Goal: Task Accomplishment & Management: Manage account settings

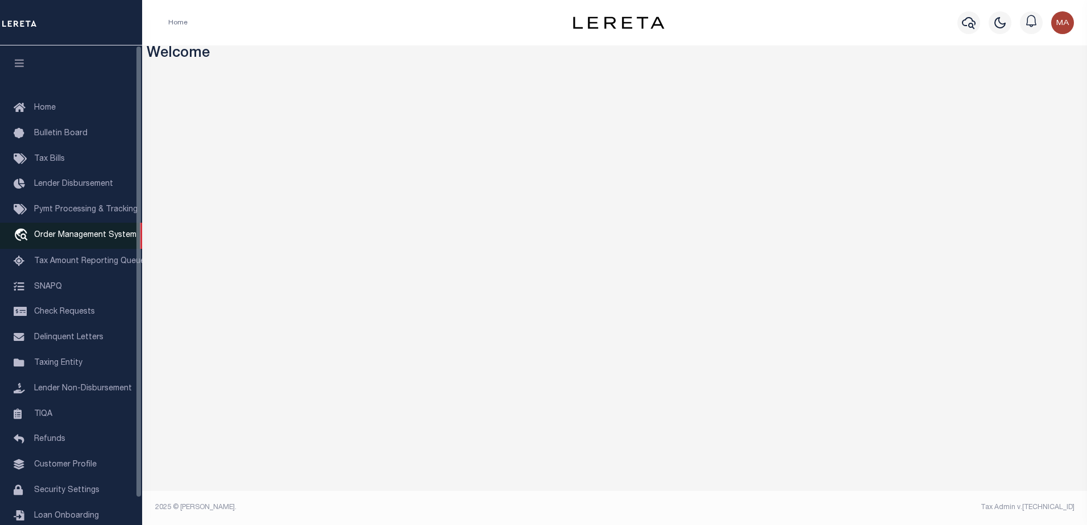
click at [78, 239] on span "Order Management System" at bounding box center [85, 235] width 102 height 8
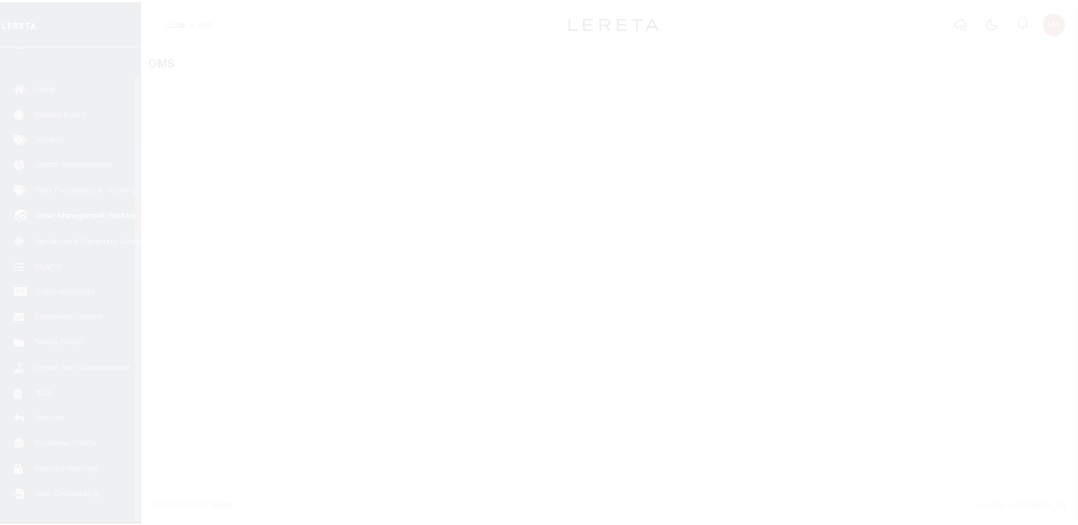
scroll to position [28, 0]
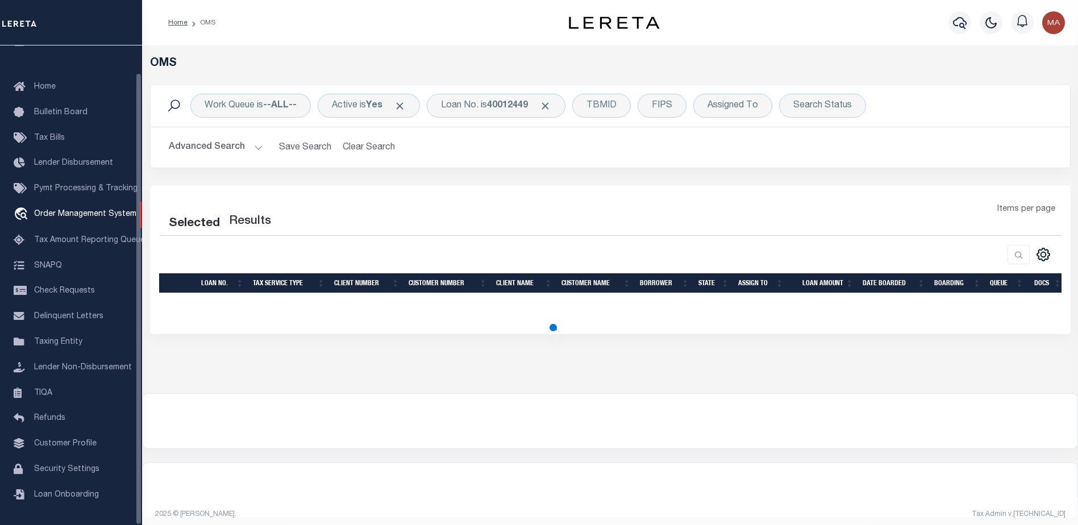
select select "200"
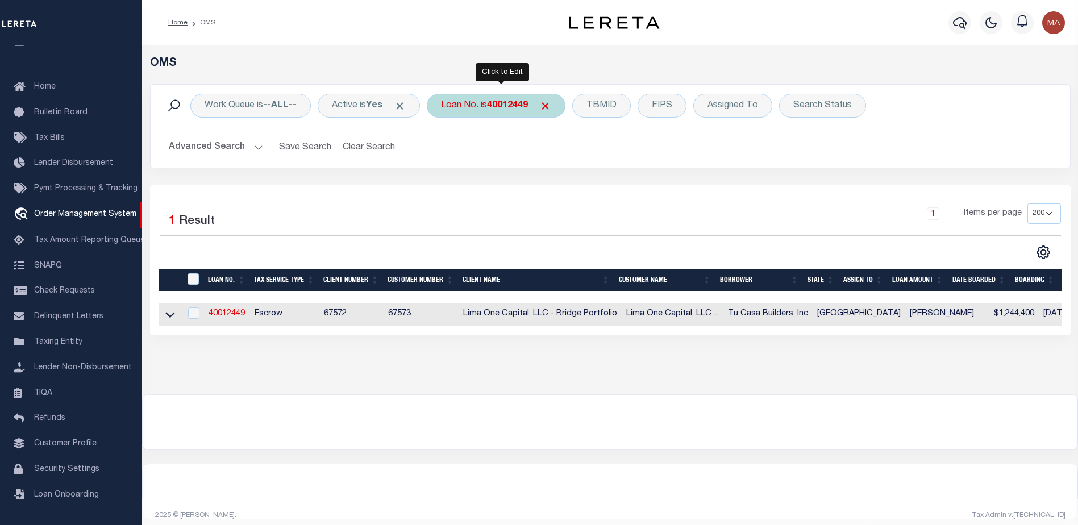
click at [479, 114] on div "Loan No. is 40012449" at bounding box center [496, 106] width 139 height 24
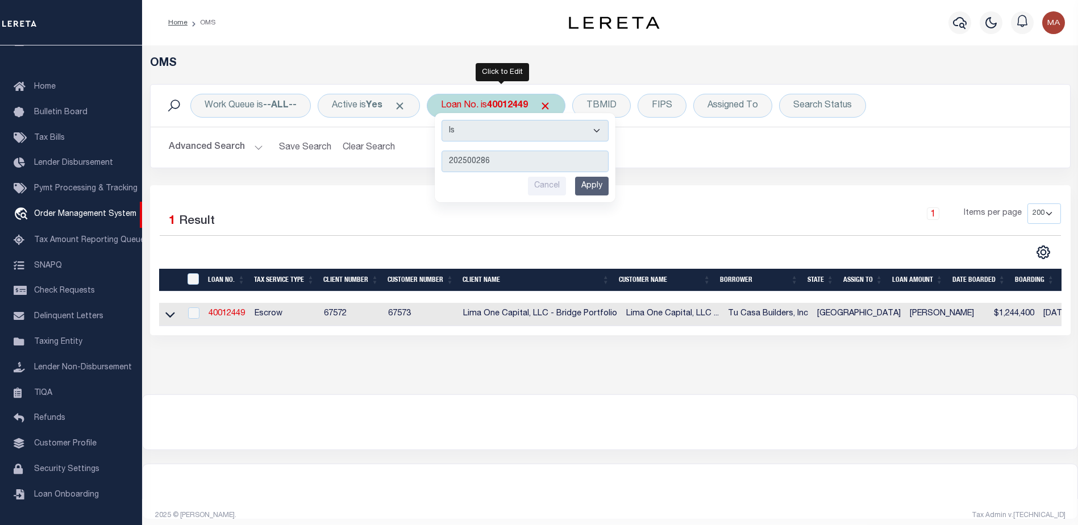
type input "202500286"
click at [605, 189] on input "Apply" at bounding box center [592, 186] width 34 height 19
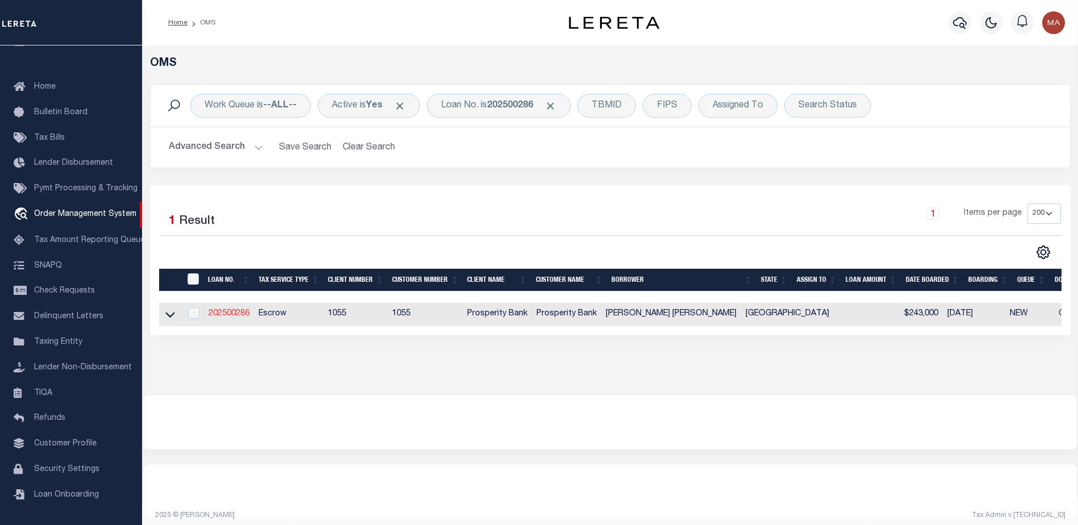
click at [222, 312] on link "202500286" at bounding box center [229, 314] width 41 height 8
type input "202500286"
type input "CARLOS ALBERTO GOMEZ MORENO"
select select
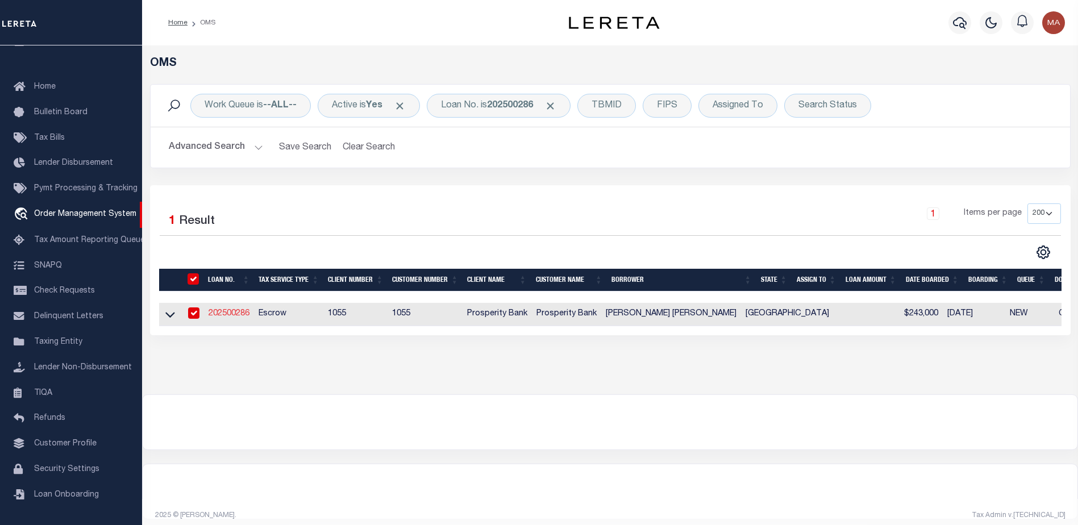
type input "2100 SHARON DR"
type input "GARLAND TX 75041"
select select "100"
select select "Escrow"
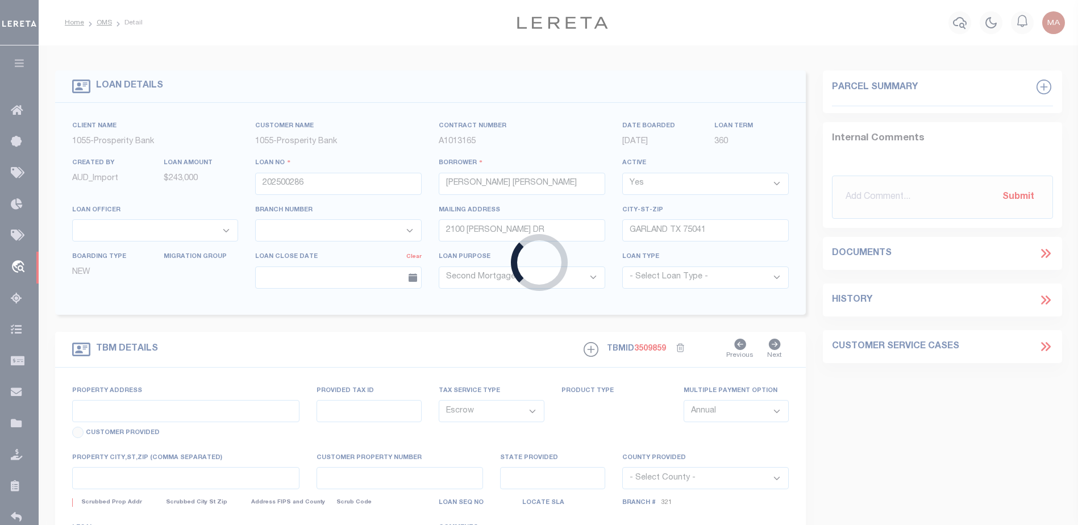
type input "1414 FLAMINGO LN"
type input "26344500030060000"
select select
type input "GARLAND, TX 75042"
type input "[GEOGRAPHIC_DATA]"
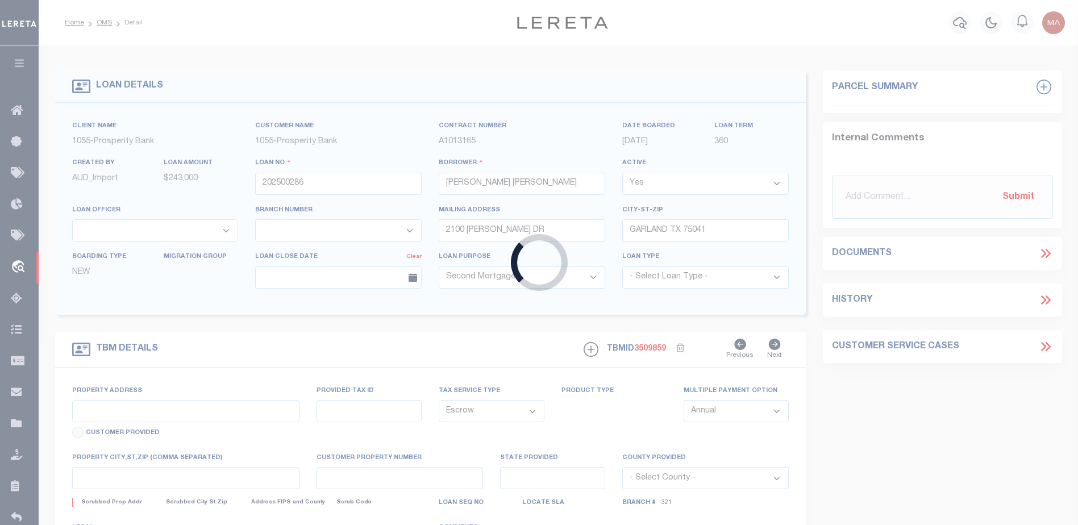
select select
type textarea "LOT 6 BLK C MEADOWLARK ESTATES"
select select "10545"
select select "3917"
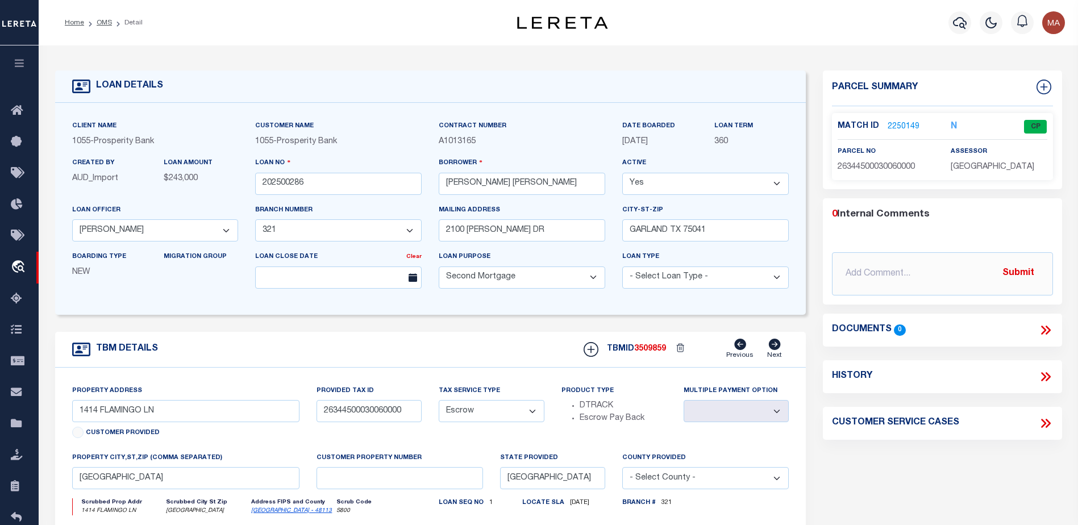
click at [903, 121] on link "2250149" at bounding box center [904, 127] width 32 height 12
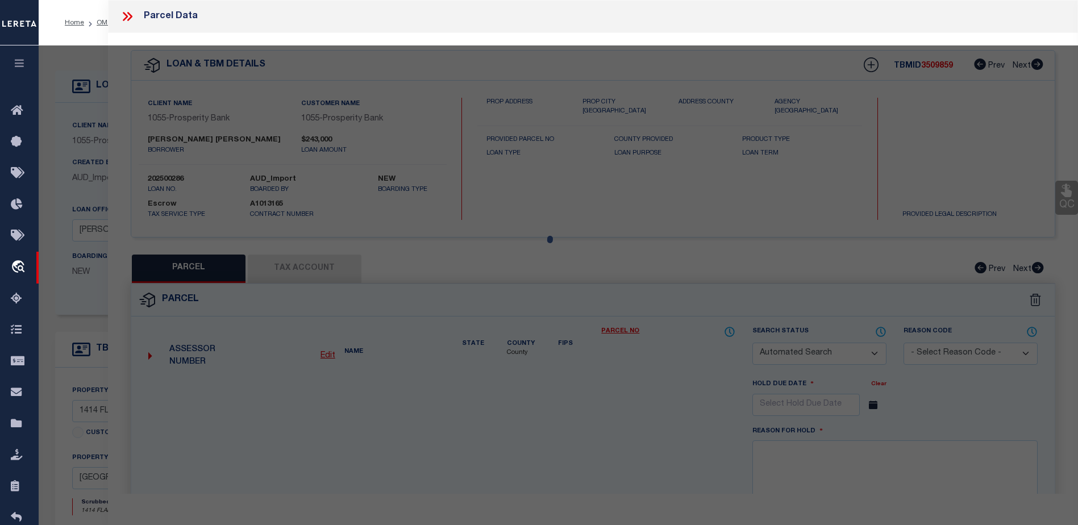
checkbox input "false"
select select "CP"
type input "ACOSTA,JUAN C"
select select "ATL"
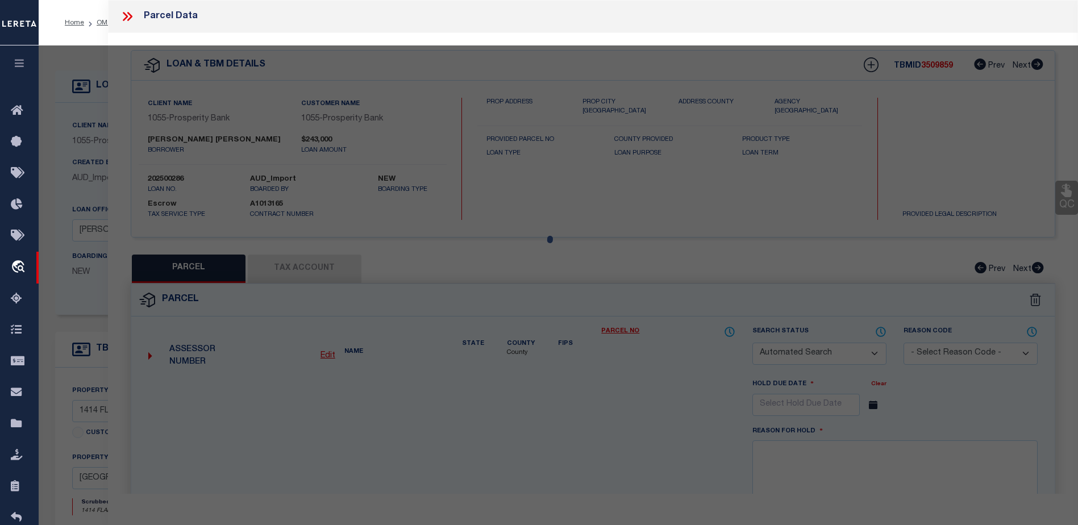
select select "ADD"
type input "1414 FLAMINGO LN"
checkbox input "false"
type input "GARLAND, TX 75042"
type textarea "MEADOWLARK ESTATES BLK C LT 6 INT200900100848 DD02262009 CO-DC 3445000300600 1C…"
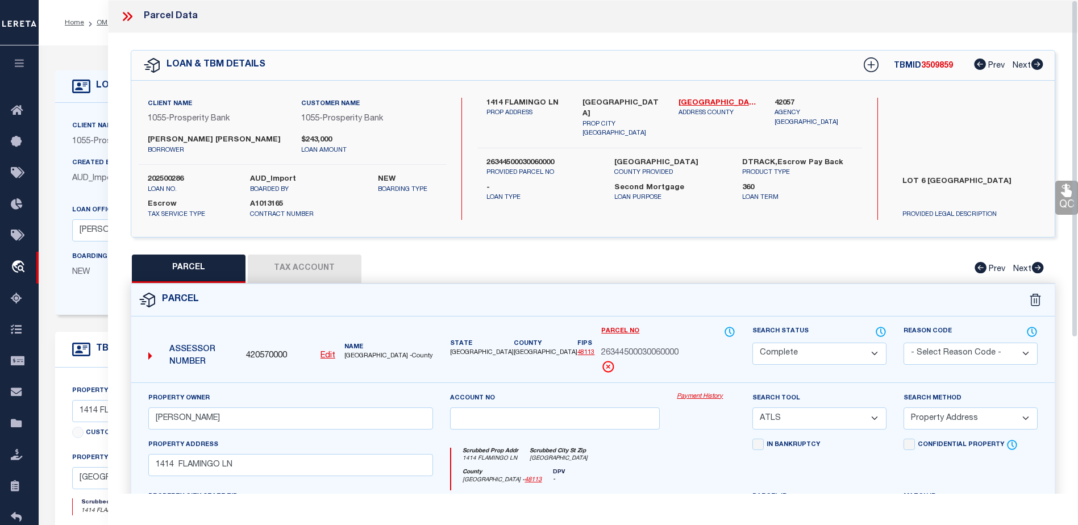
click at [699, 394] on link "Payment History" at bounding box center [706, 397] width 59 height 10
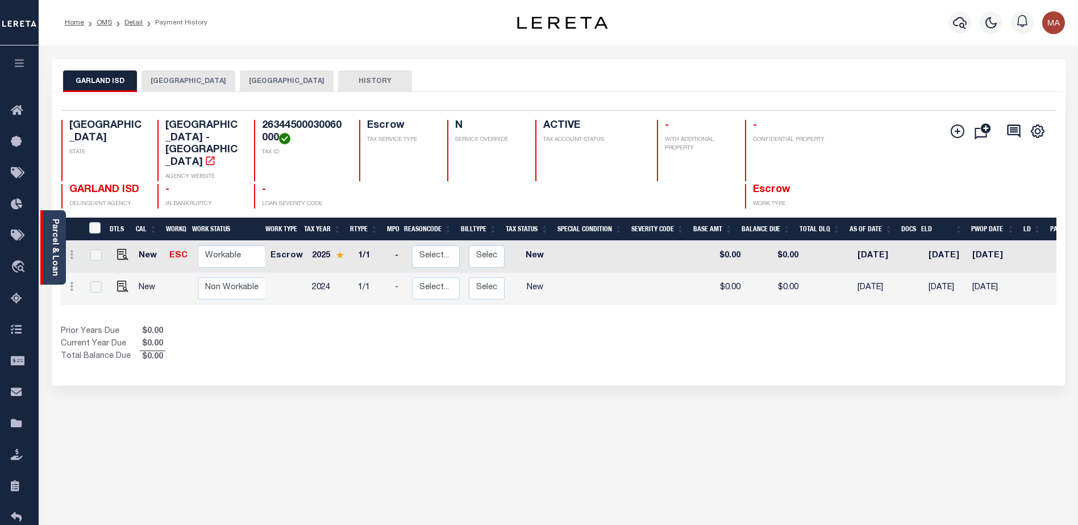
click at [48, 260] on div "Parcel & Loan" at bounding box center [53, 247] width 26 height 74
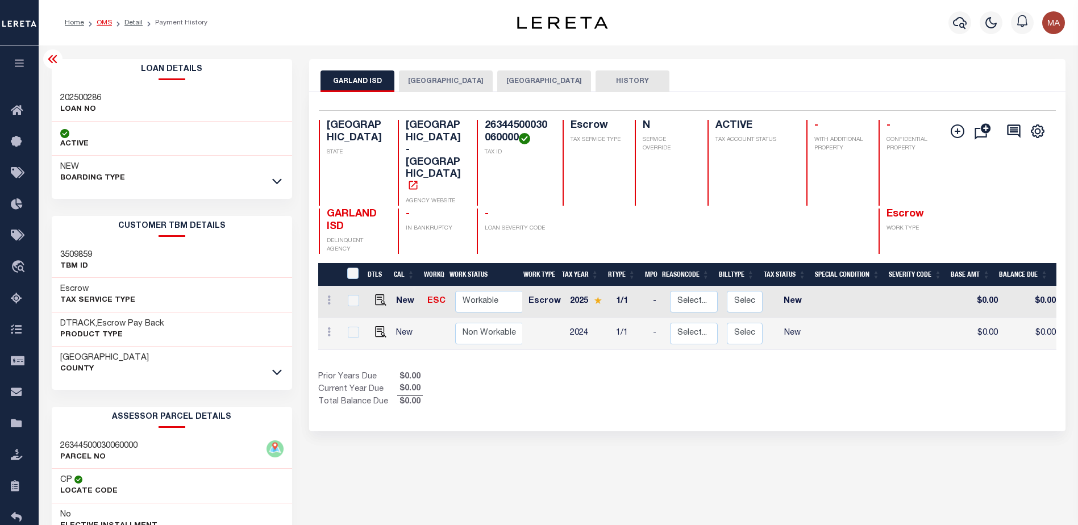
click at [103, 23] on link "OMS" at bounding box center [104, 22] width 15 height 7
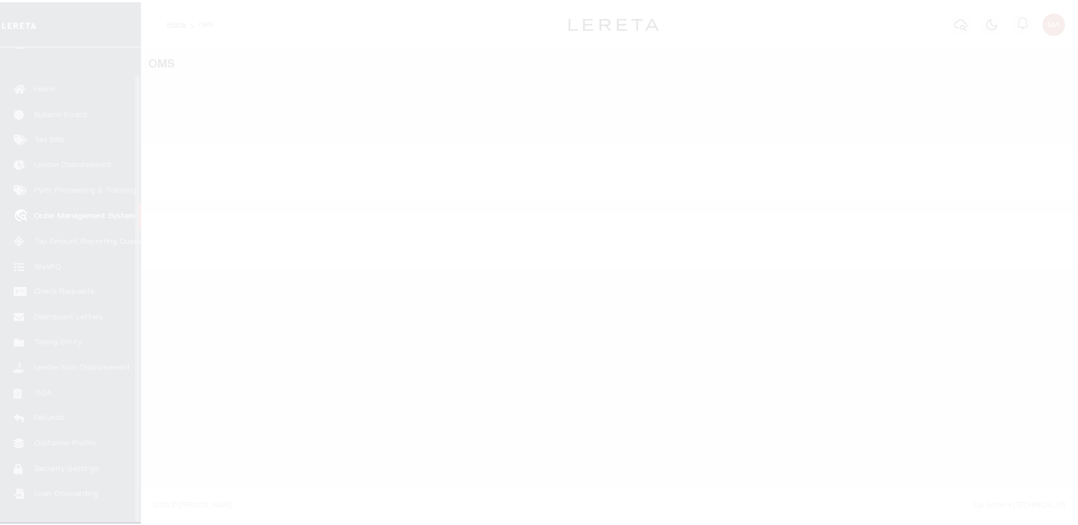
scroll to position [28, 0]
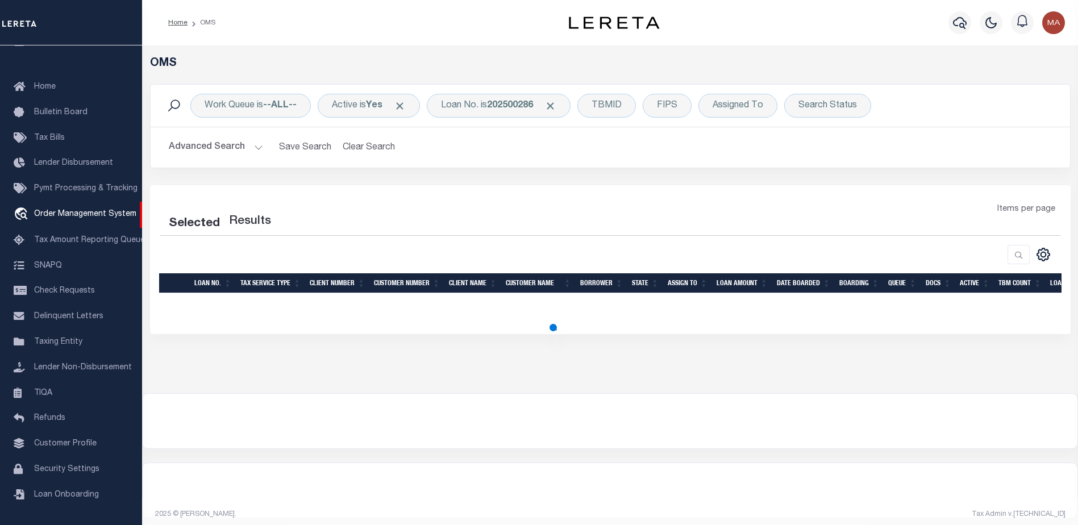
select select "200"
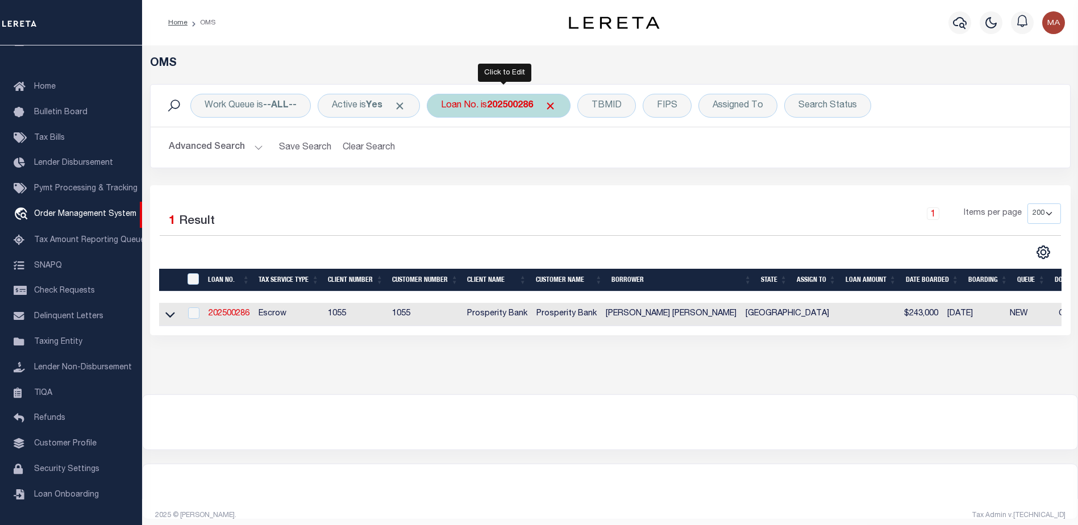
click at [488, 106] on div "Loan No. is 202500286" at bounding box center [499, 106] width 144 height 24
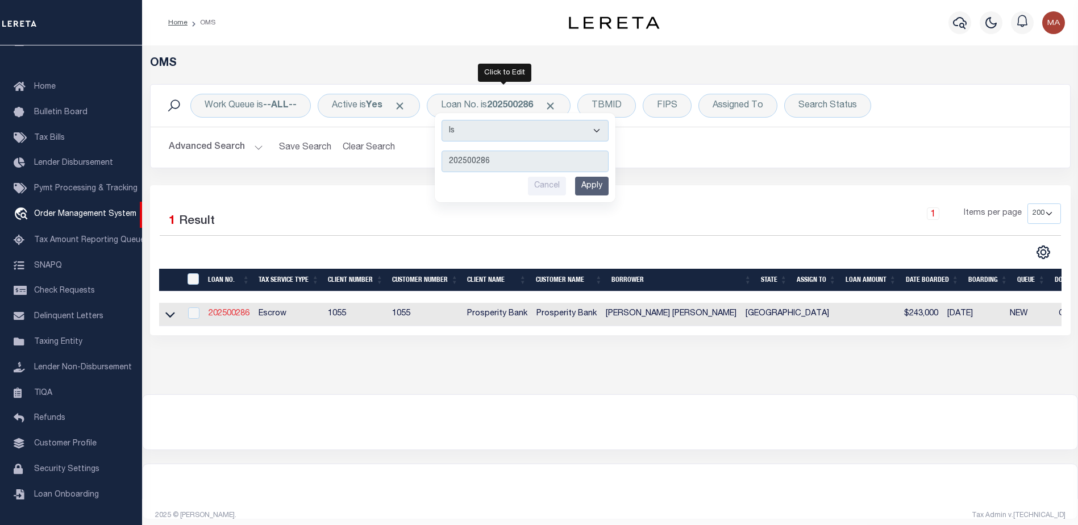
click at [226, 315] on link "202500286" at bounding box center [229, 314] width 41 height 8
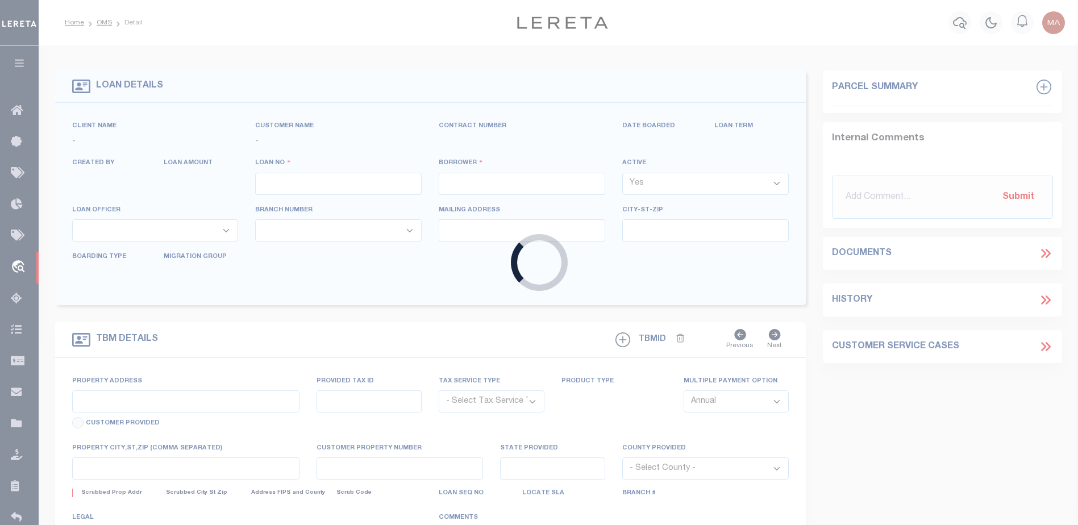
type input "202500286"
type input "CARLOS ALBERTO GOMEZ MORENO"
select select
type input "2100 SHARON DR"
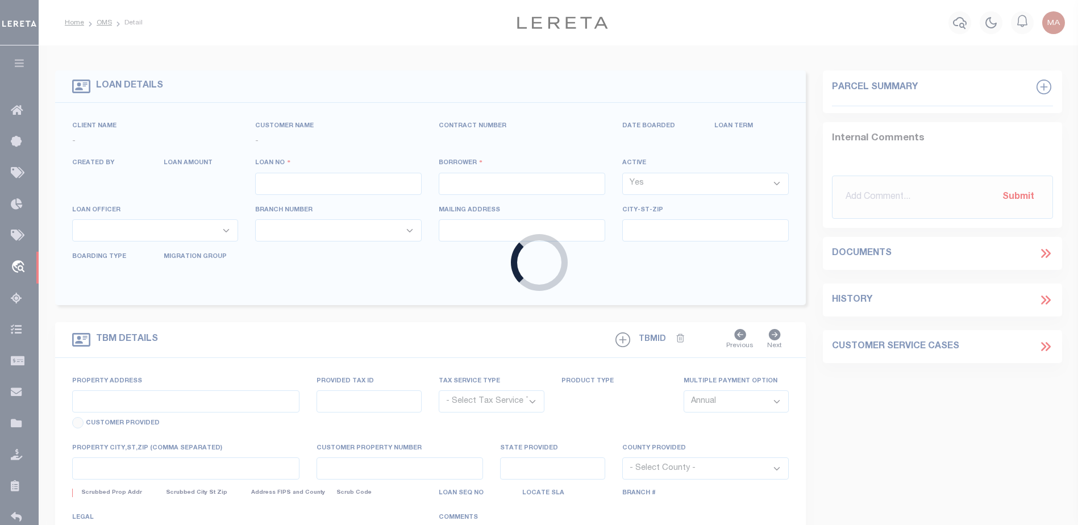
type input "GARLAND TX 75041"
select select "100"
select select "Escrow"
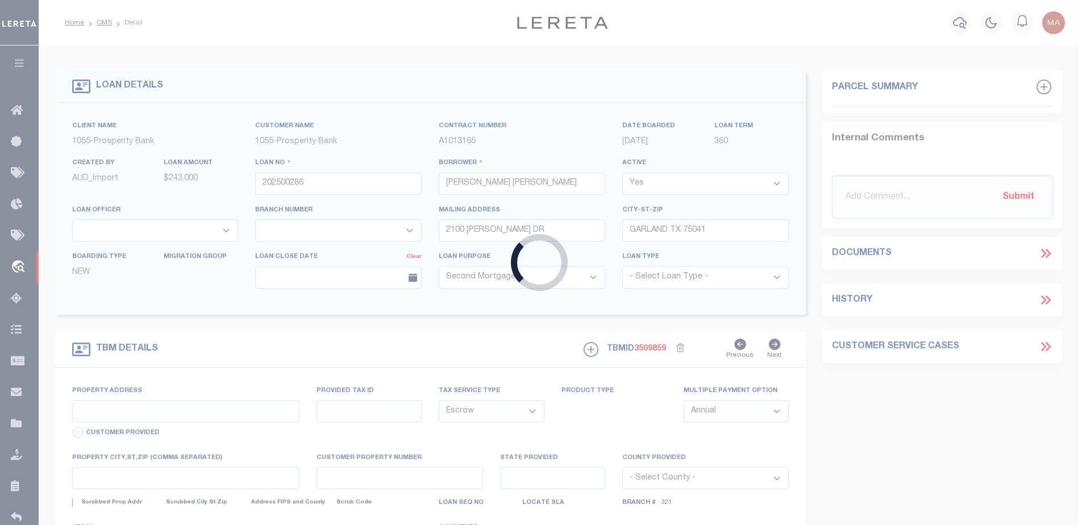
type input "1414 FLAMINGO LN"
type input "26344500030060000"
select select
type input "GARLAND, TX 75042"
type input "[GEOGRAPHIC_DATA]"
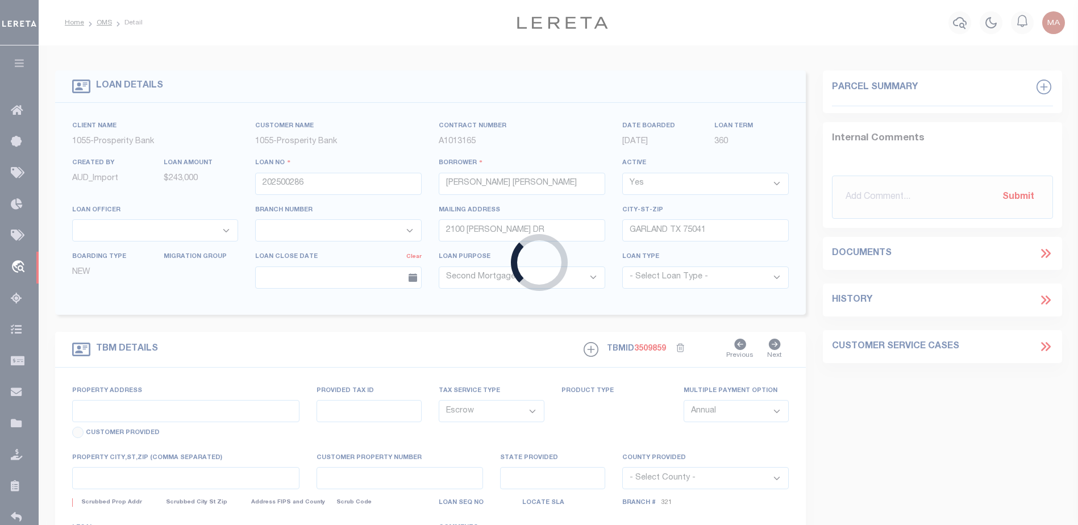
select select
type textarea "LOT 6 BLK C MEADOWLARK ESTATES"
select select "10545"
select select "3917"
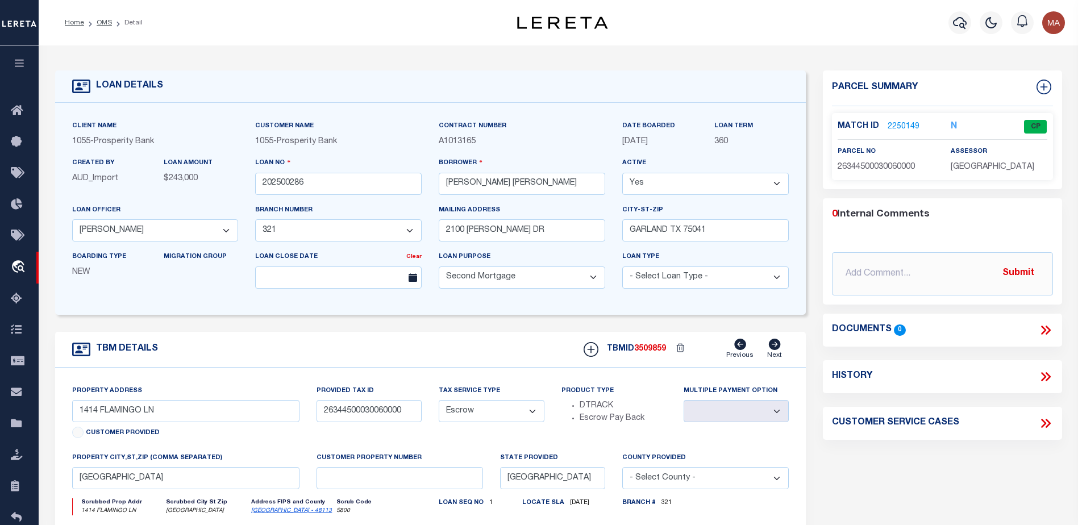
click at [13, 60] on icon "button" at bounding box center [19, 63] width 13 height 10
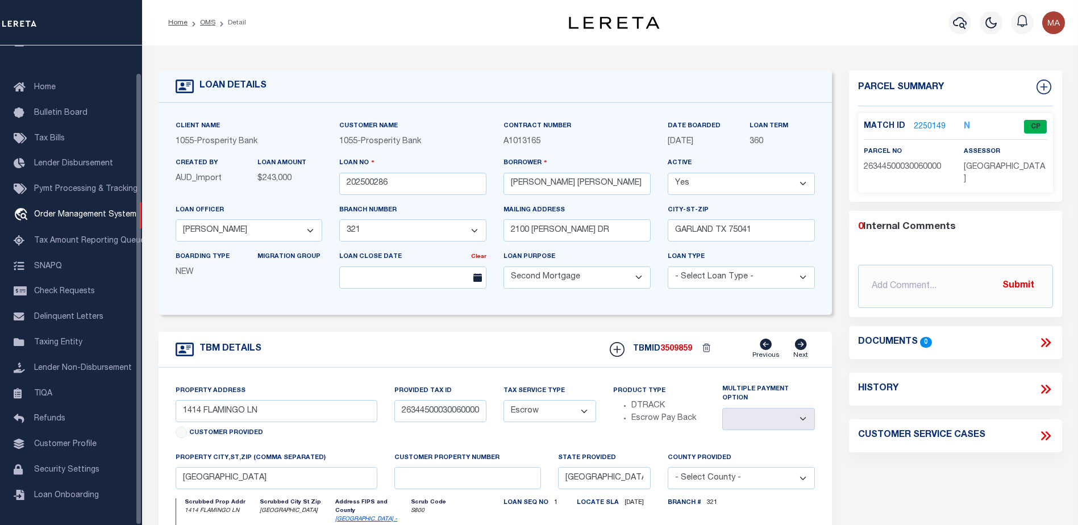
scroll to position [28, 0]
click at [77, 210] on span "Order Management System" at bounding box center [85, 214] width 102 height 8
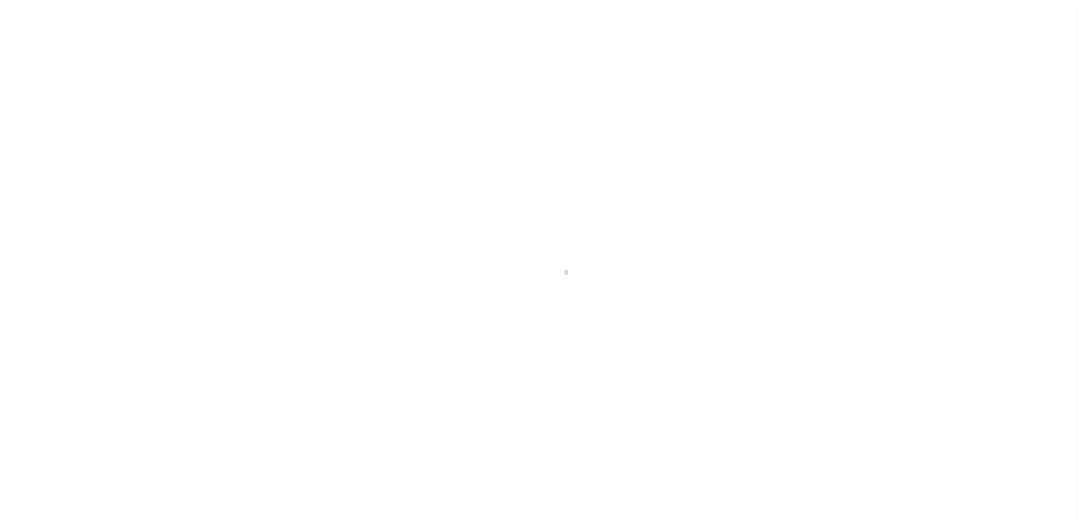
scroll to position [28, 0]
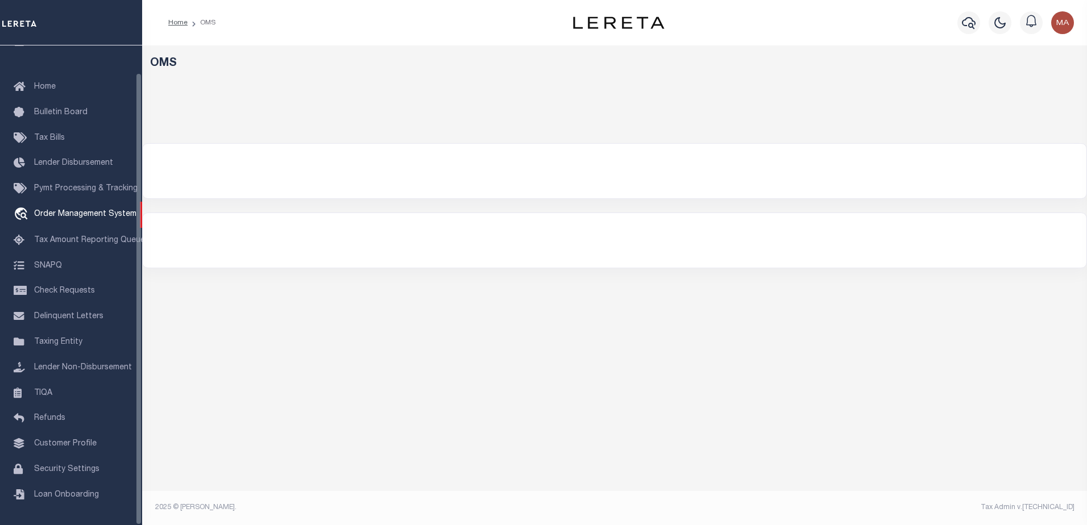
select select "200"
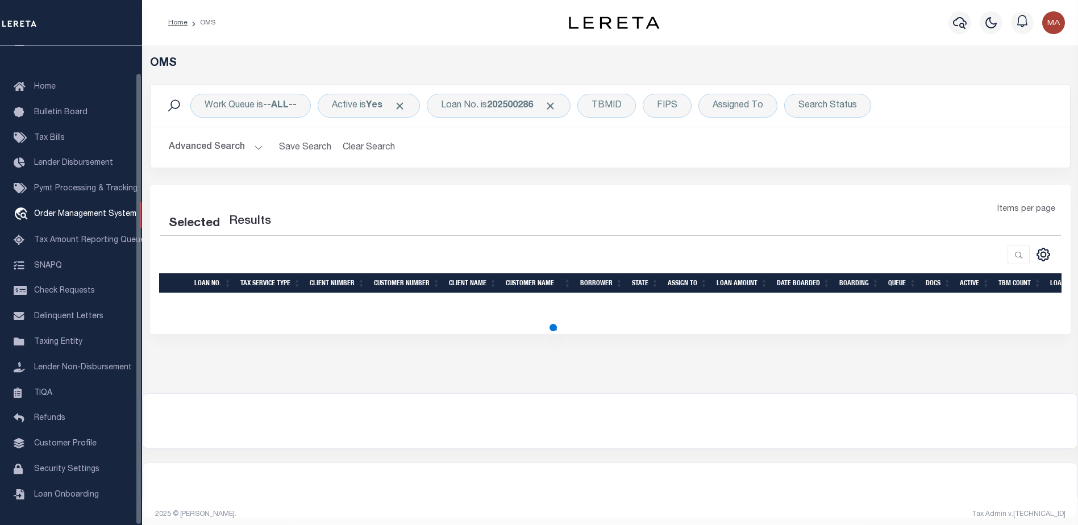
select select "200"
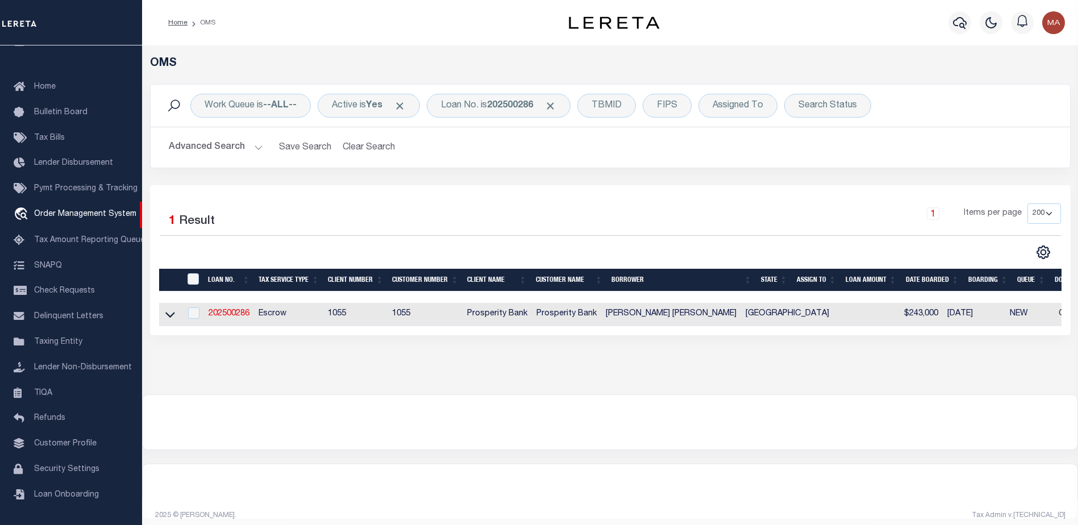
click at [214, 142] on button "Advanced Search" at bounding box center [216, 147] width 94 height 22
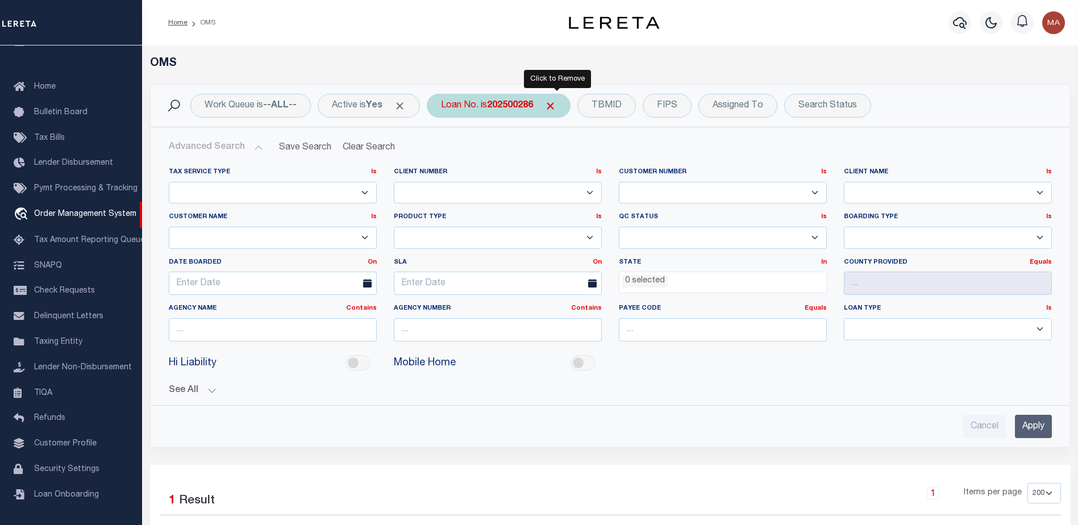
click at [556, 105] on span "Click to Remove" at bounding box center [551, 106] width 12 height 12
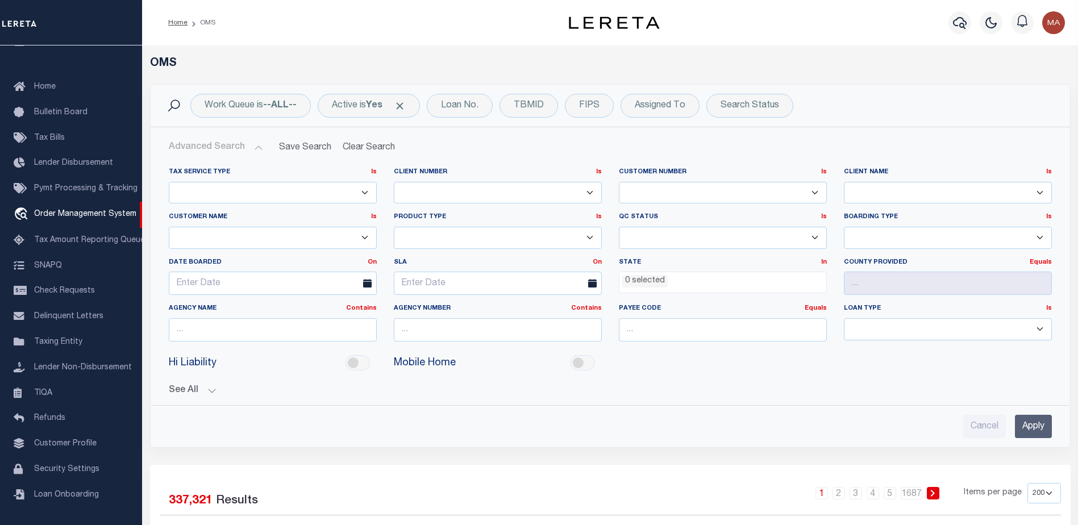
click at [304, 243] on select "Accumatch - Refunds ACM CGS IV-B-B LN LLC ACM CGS IV-B-B RE LLC ACM Florida LN …" at bounding box center [273, 238] width 208 height 22
select select "Prosperity Bank"
click at [169, 227] on select "Accumatch - Refunds ACM CGS IV-B-B LN LLC ACM CGS IV-B-B RE LLC ACM Florida LN …" at bounding box center [273, 238] width 208 height 22
click at [1039, 425] on input "Apply" at bounding box center [1033, 426] width 37 height 23
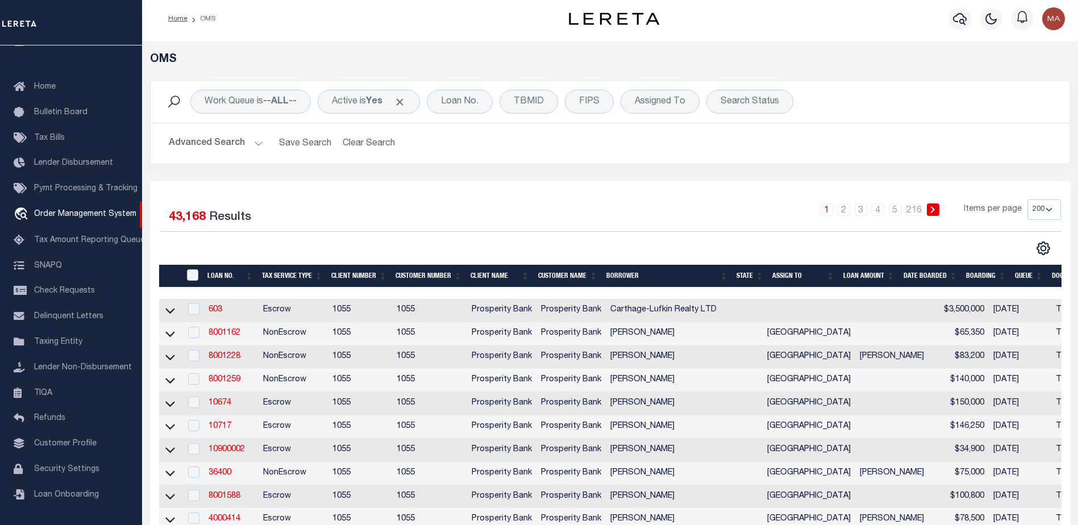
scroll to position [0, 0]
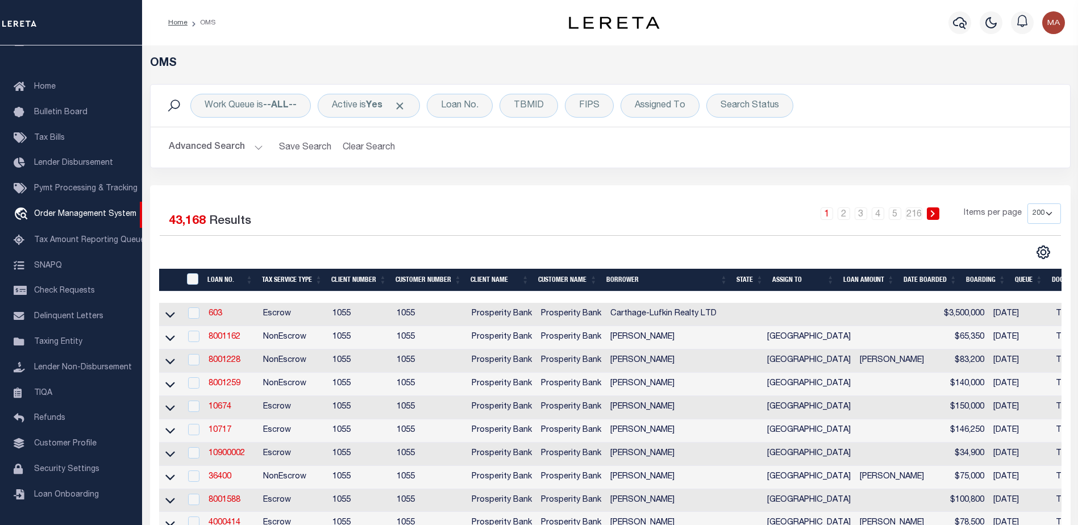
click at [208, 148] on button "Advanced Search" at bounding box center [216, 147] width 94 height 22
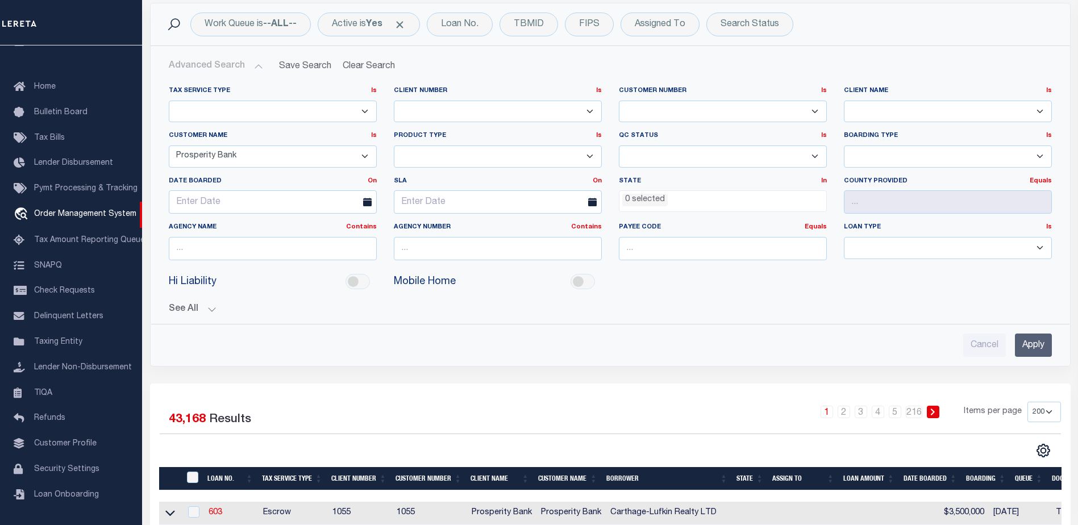
scroll to position [57, 0]
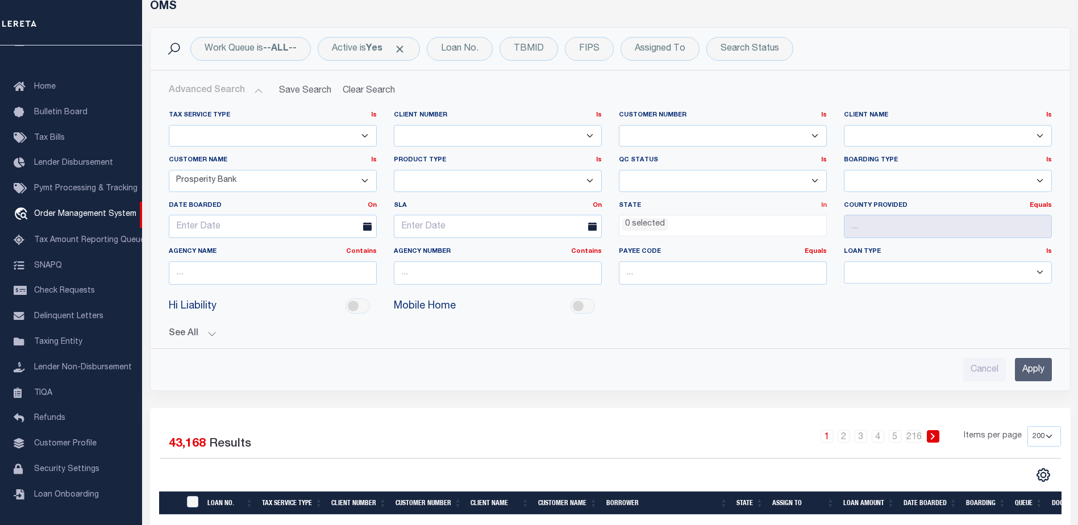
click at [823, 207] on link "In" at bounding box center [824, 205] width 6 height 6
click at [677, 228] on ul "0 selected" at bounding box center [723, 222] width 207 height 15
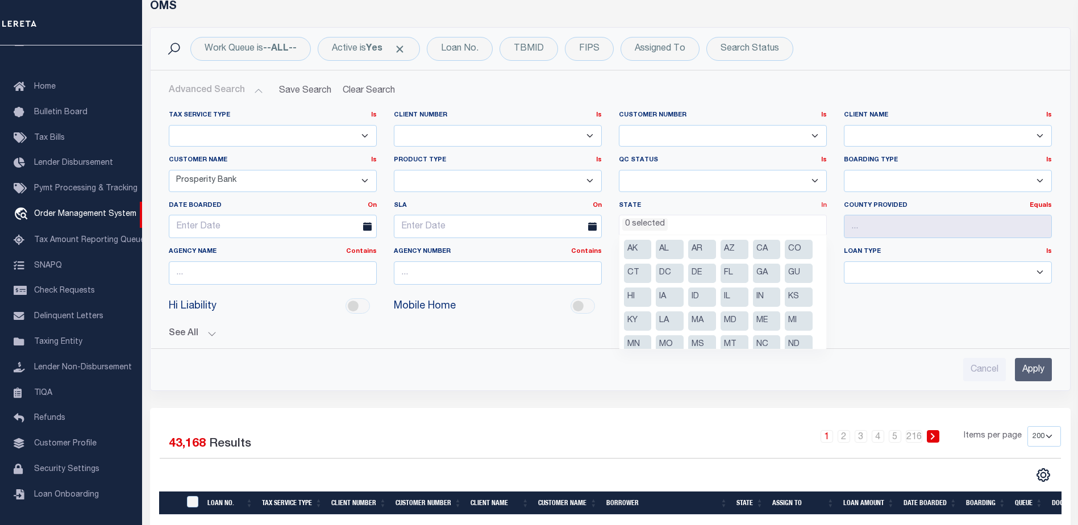
click at [826, 205] on link "In" at bounding box center [824, 205] width 6 height 6
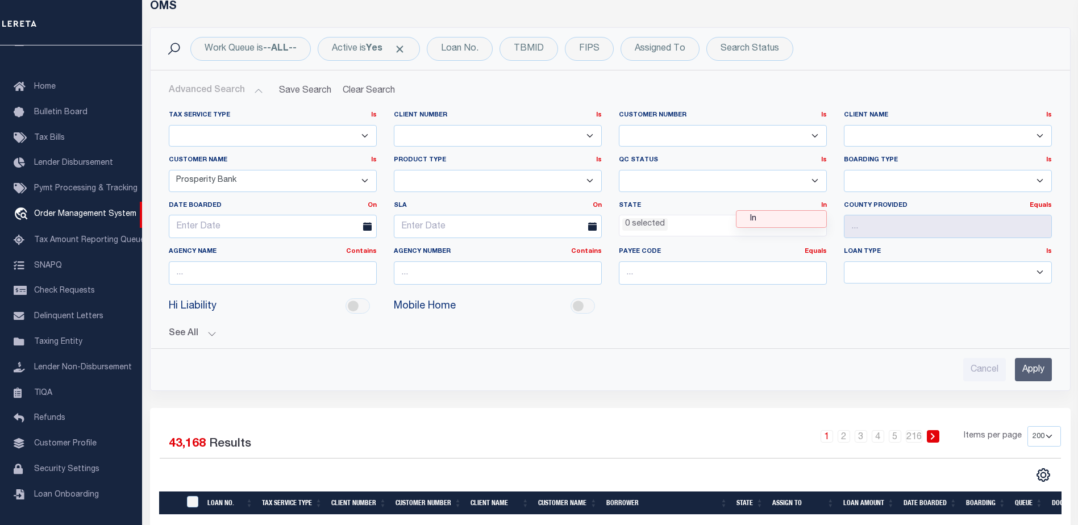
click at [859, 333] on button "See All" at bounding box center [610, 334] width 883 height 11
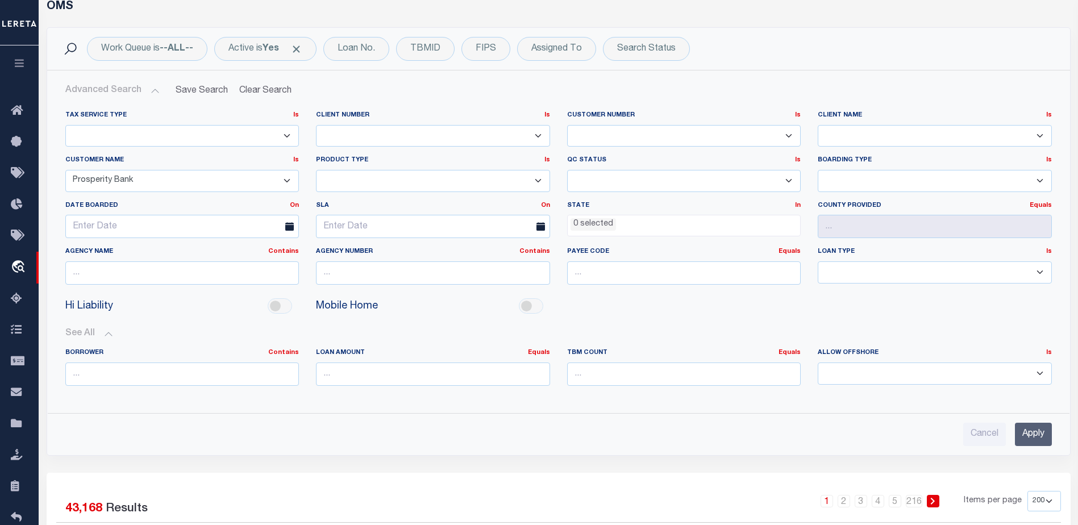
scroll to position [0, 0]
click at [17, 64] on icon "button" at bounding box center [19, 63] width 13 height 10
click at [22, 70] on button "button" at bounding box center [19, 64] width 39 height 39
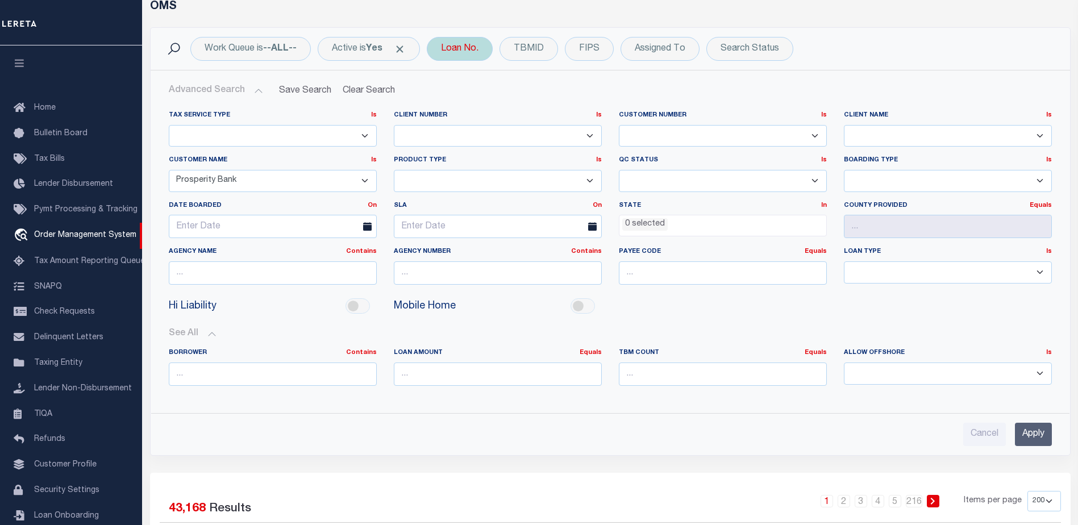
click at [471, 51] on div "Loan No." at bounding box center [460, 49] width 66 height 24
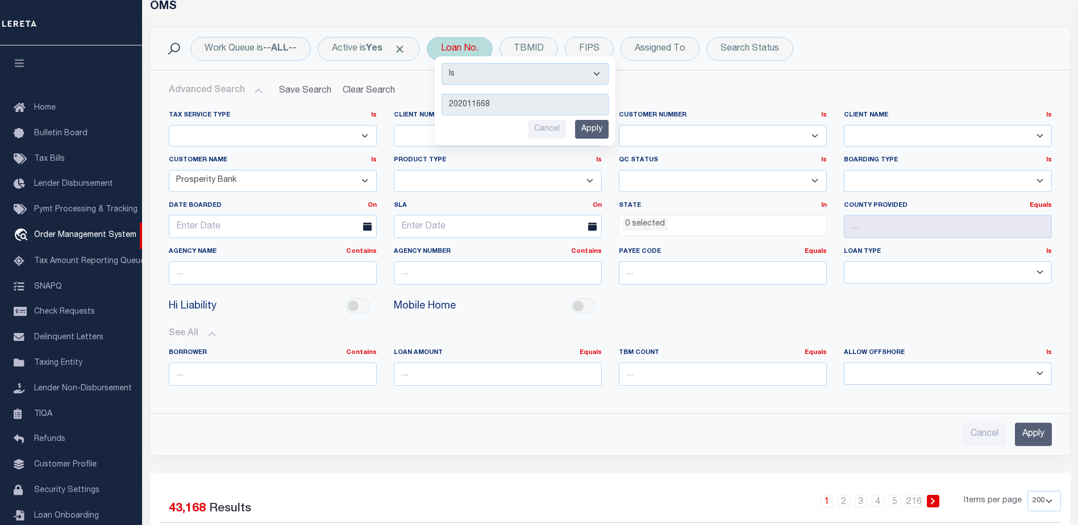
type input "202011668"
click at [599, 127] on input "Apply" at bounding box center [592, 129] width 34 height 19
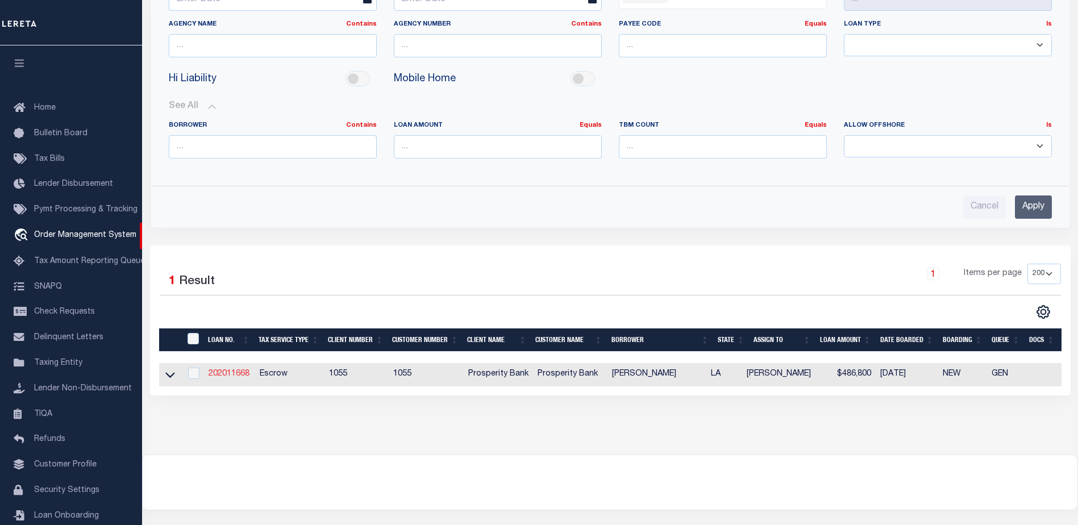
click at [232, 373] on link "202011668" at bounding box center [229, 374] width 41 height 8
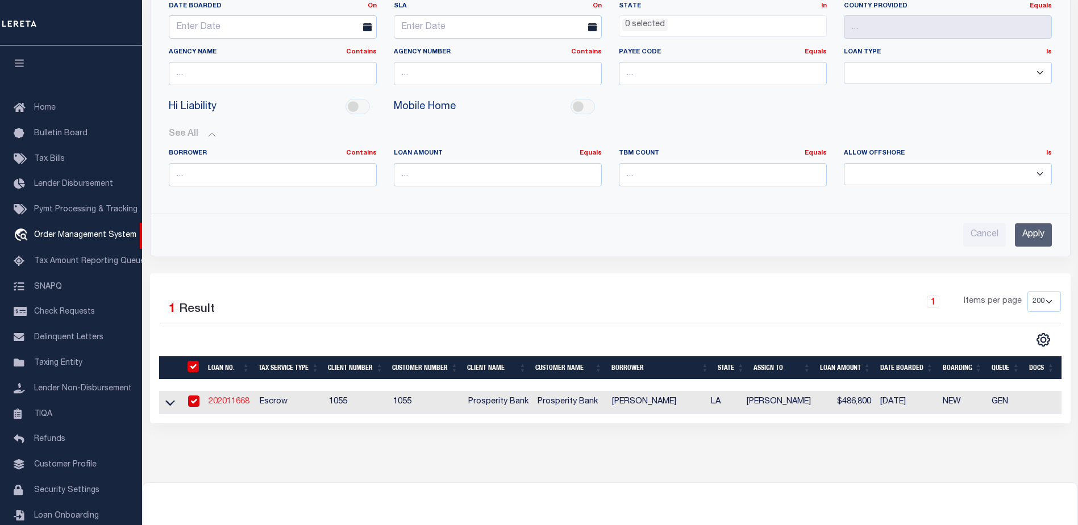
type input "202011668"
type input "[PERSON_NAME]"
select select
type input "1101 N [PERSON_NAME]"
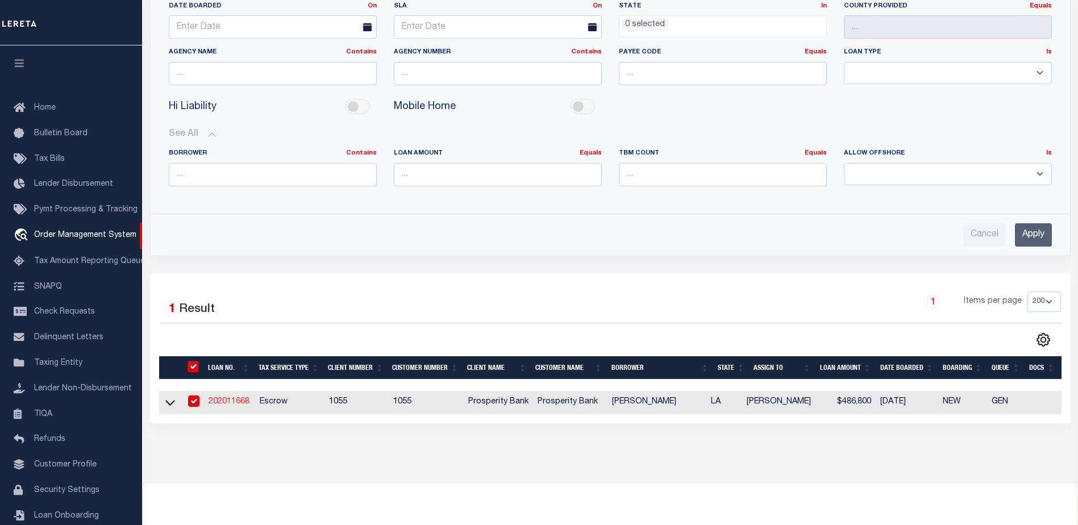
type input "[GEOGRAPHIC_DATA] TX 77979"
select select "100"
select select "Escrow"
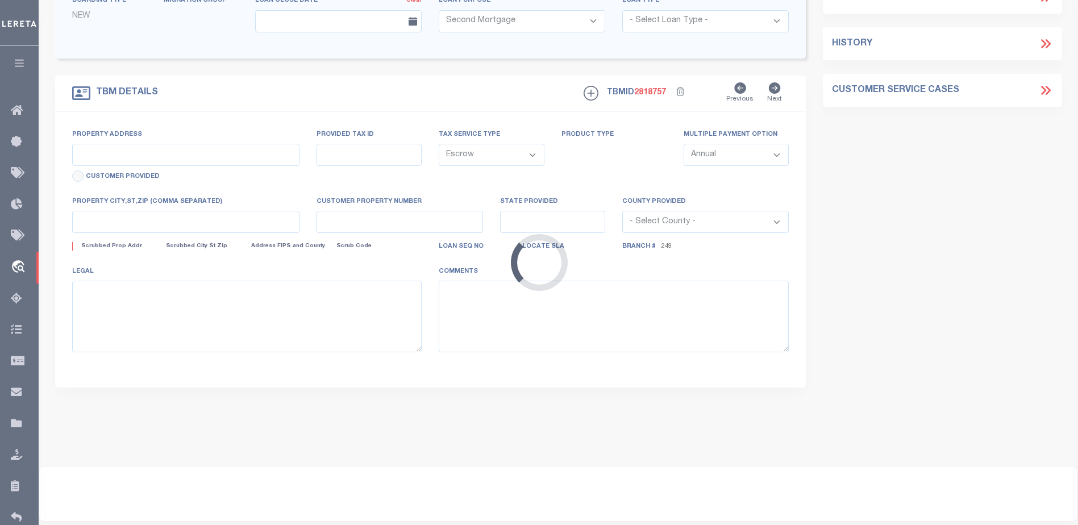
type input "[STREET_ADDRESS]"
type input "208109004"
select select
type input "[GEOGRAPHIC_DATA] LA 70119"
type input "1"
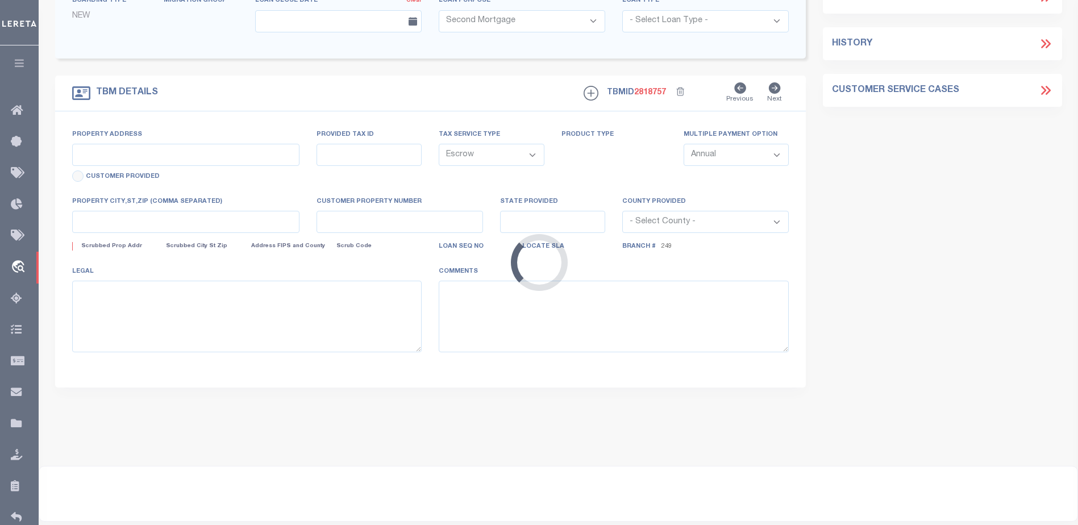
type input "LA"
select select
type textarea "[STREET_ADDRESS], COMPOSED OF ORIG LOT V AND A PORTION OF [GEOGRAPHIC_DATA], [G…"
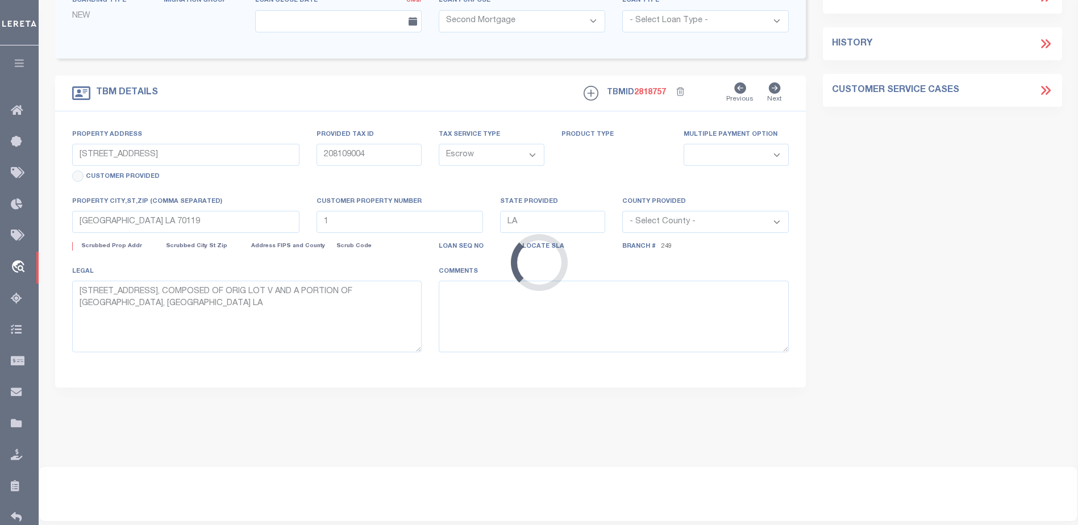
select select "10531"
select select "3897"
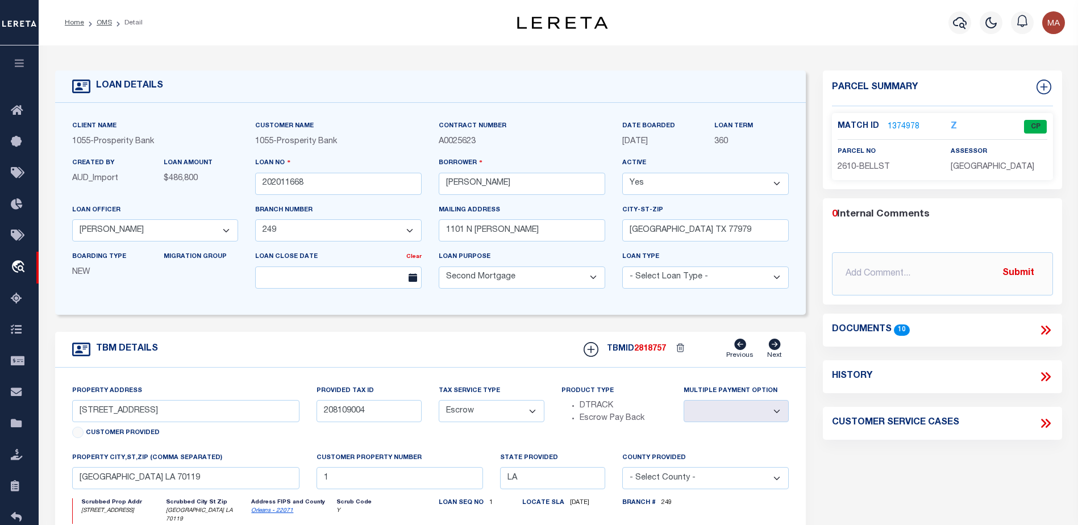
click at [903, 126] on link "1374978" at bounding box center [904, 127] width 32 height 12
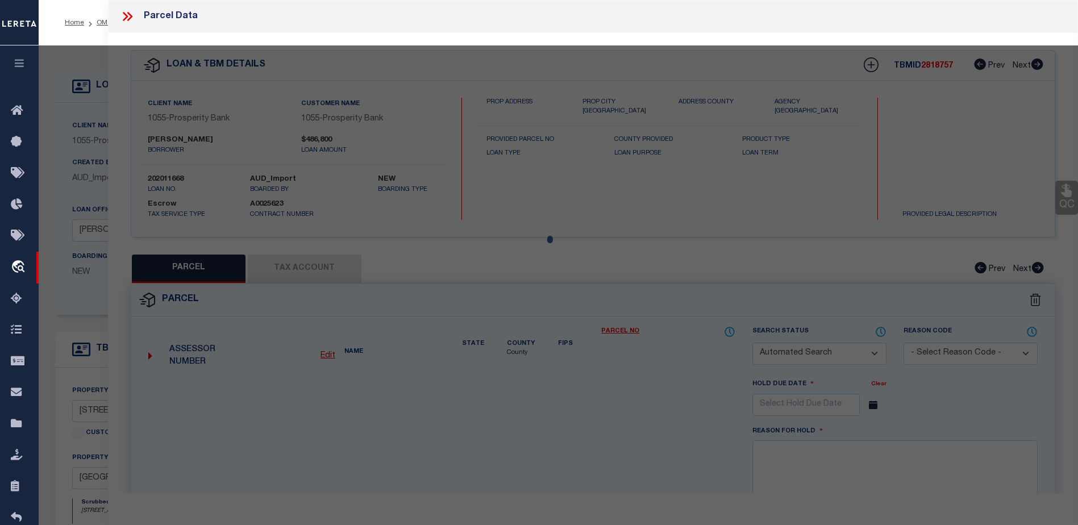
checkbox input "false"
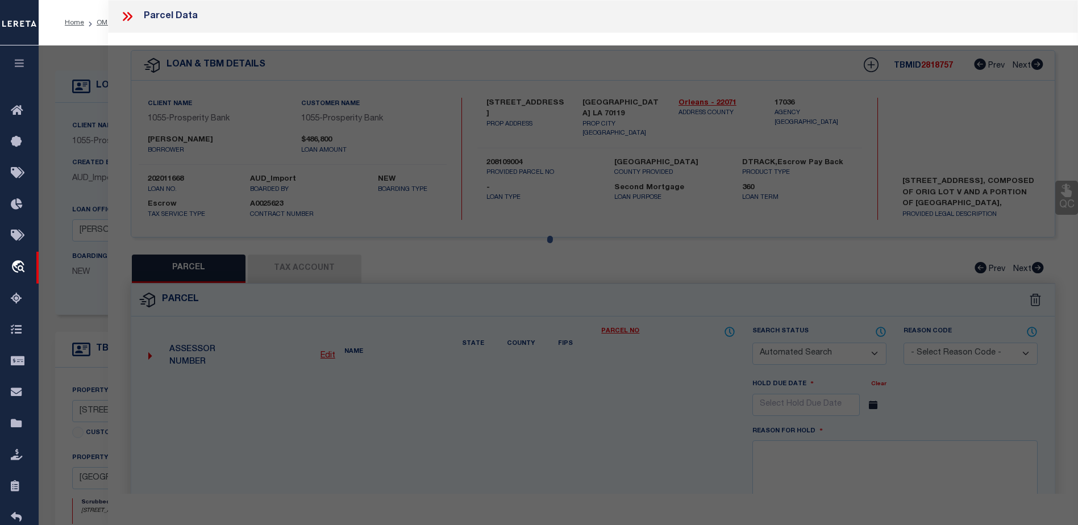
select select "CP"
type input "BUNNELL DON PAUL & GRIFFIN JEANNINE LOUISE"
select select
type input "2610 BELL ST"
checkbox input "false"
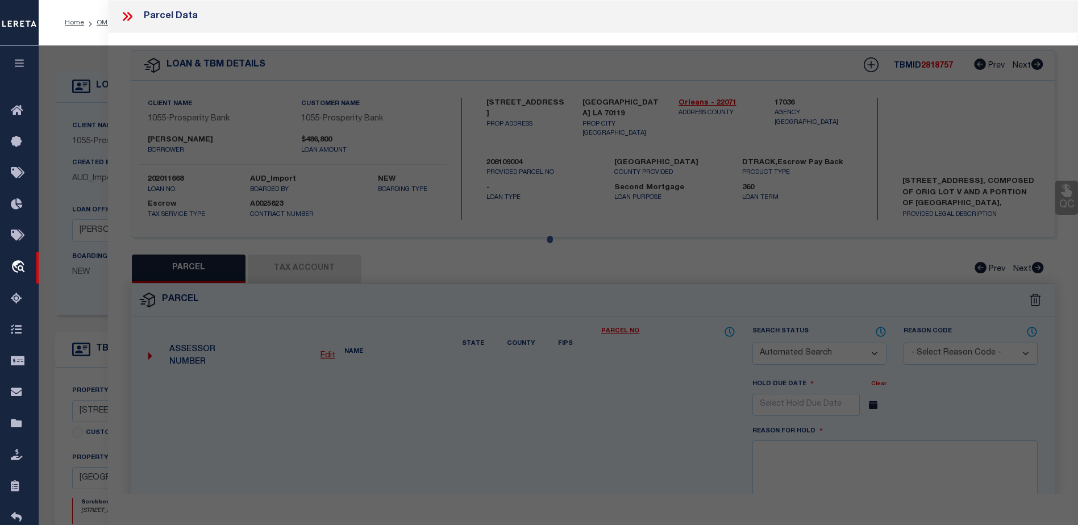
type input "NEW ORLEANS LA 70119"
type textarea "1. SQ 349 LOT 5A BELL 50X120 2. SQ 349 LOT 5A BELL 50X120XVA 3. TRIANGLE PORTIO…"
type textarea "Tax ID Special Project"
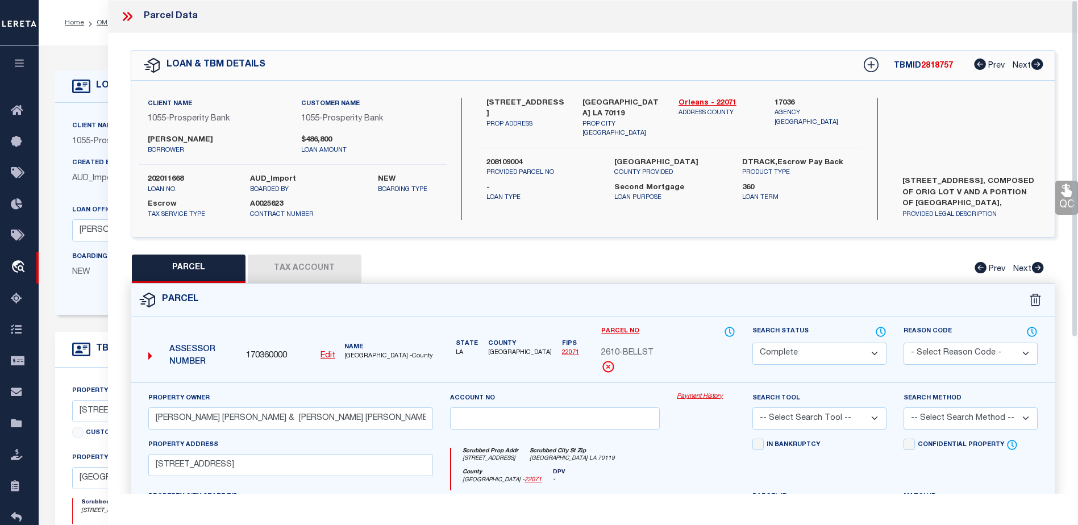
click at [700, 394] on link "Payment History" at bounding box center [706, 397] width 59 height 10
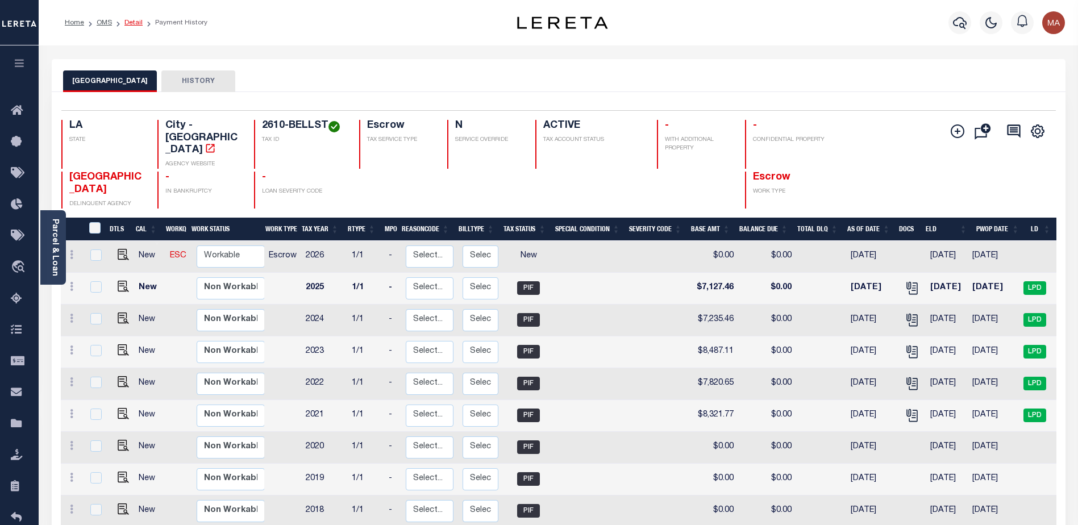
click at [130, 22] on link "Detail" at bounding box center [133, 22] width 18 height 7
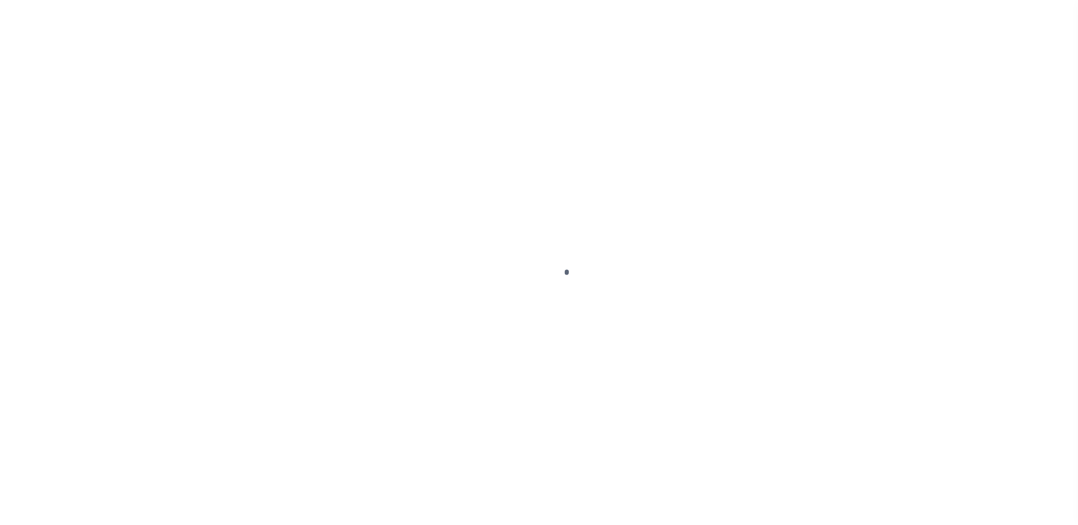
type input "202011668"
type input "[PERSON_NAME]"
select select
type input "1101 N [PERSON_NAME]"
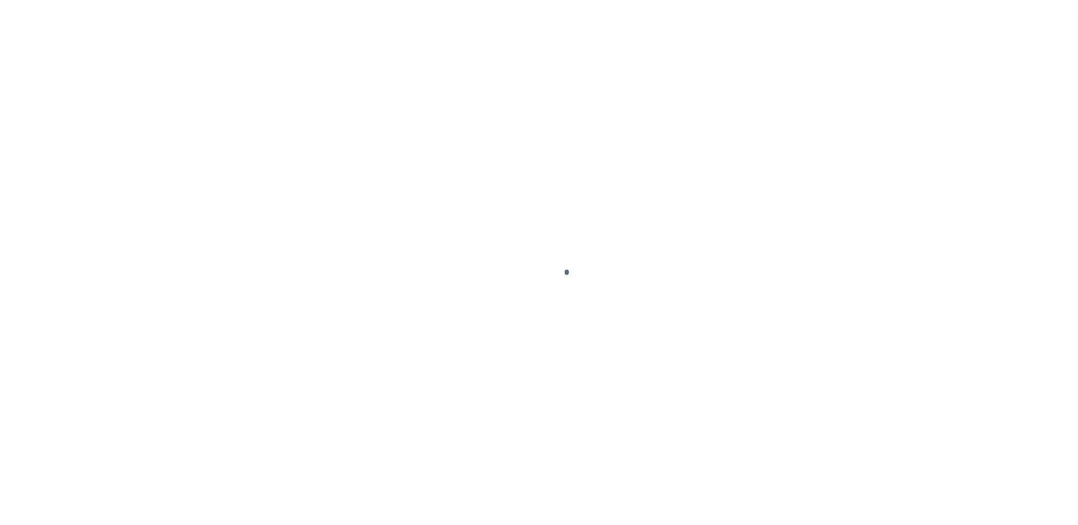
type input "[GEOGRAPHIC_DATA] TX 77979"
select select "100"
select select "Escrow"
select select "10531"
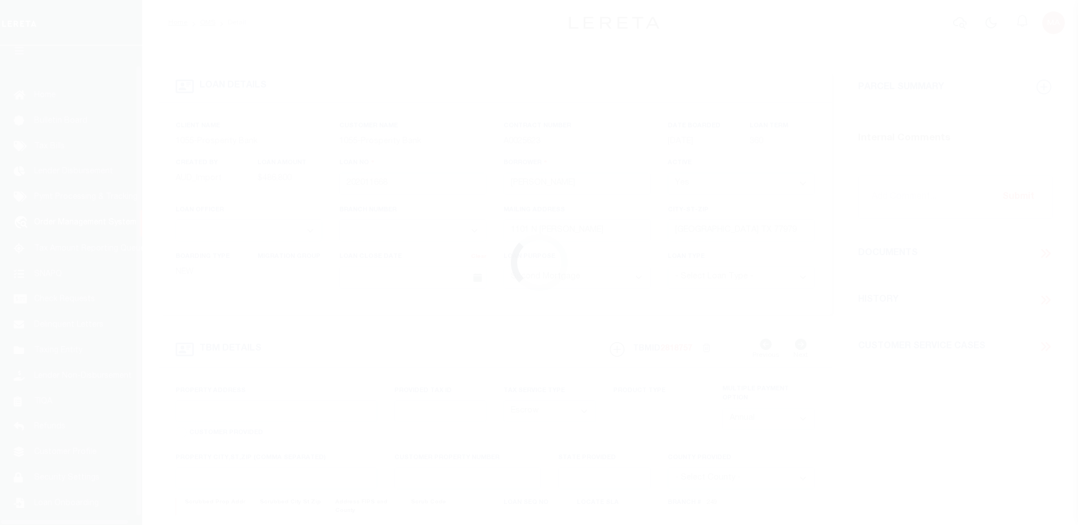
select select "3897"
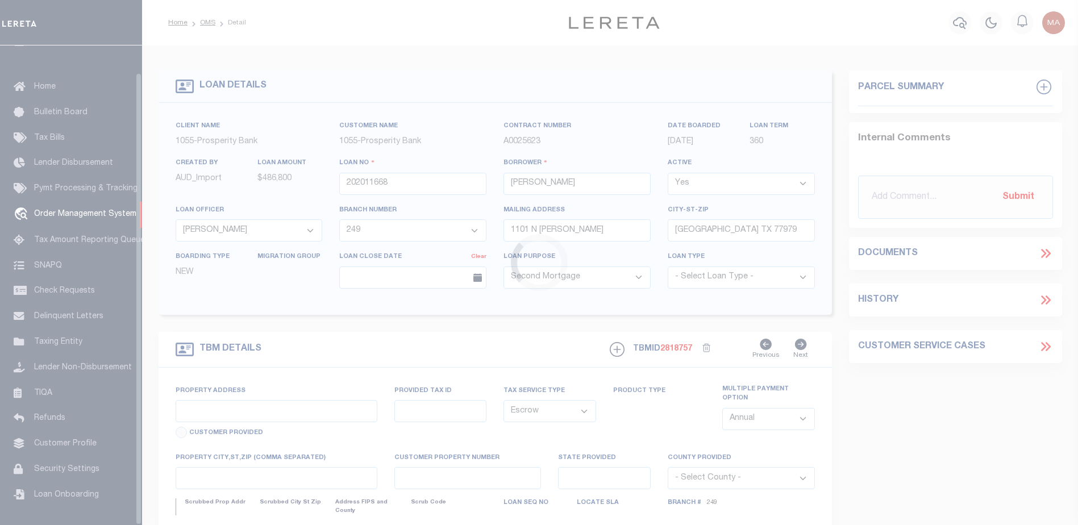
type input "[STREET_ADDRESS]"
type input "208109004"
select select
type input "[GEOGRAPHIC_DATA] LA 70119"
type input "1"
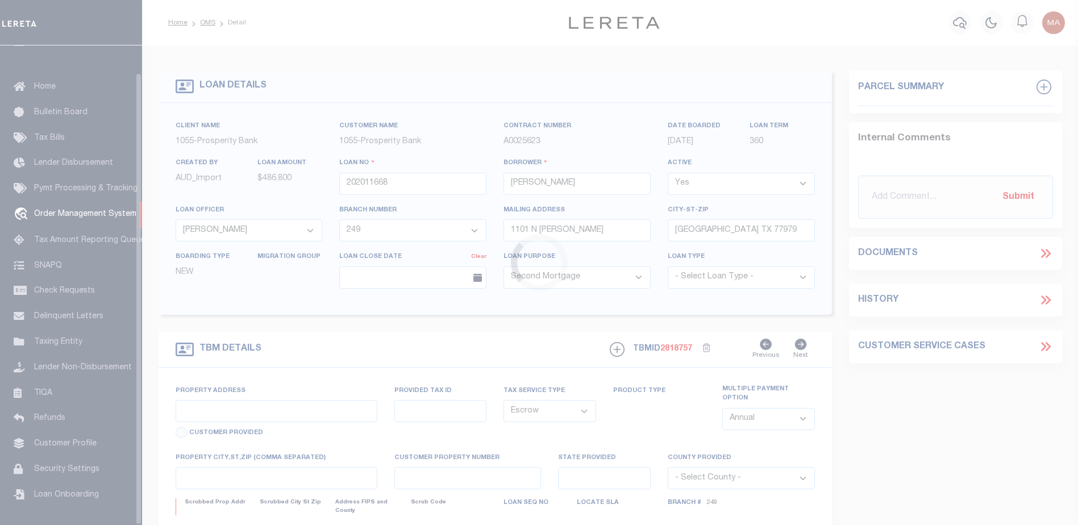
type input "LA"
select select
type textarea "[STREET_ADDRESS], COMPOSED OF ORIG LOT V AND A PORTION OF [GEOGRAPHIC_DATA], [G…"
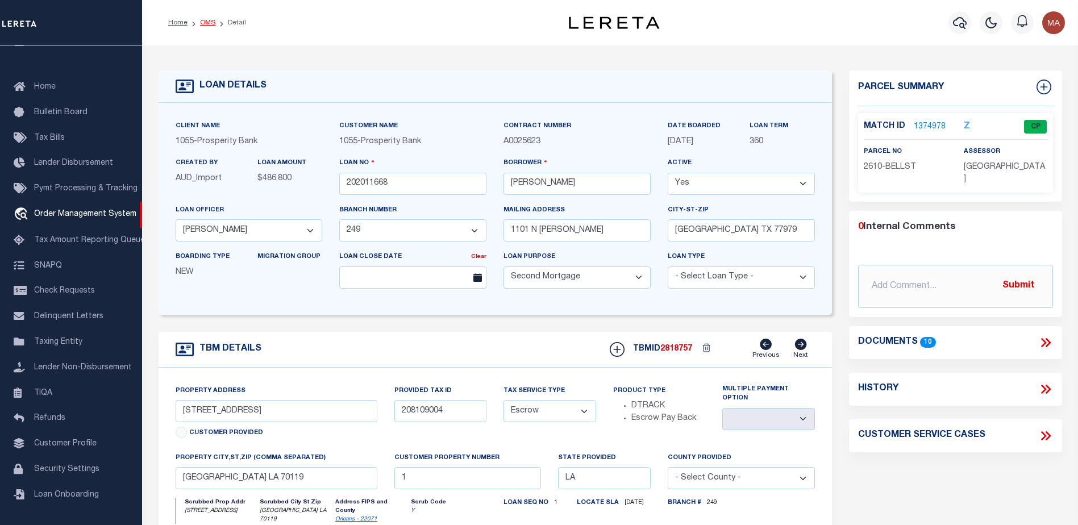
click at [207, 23] on link "OMS" at bounding box center [207, 22] width 15 height 7
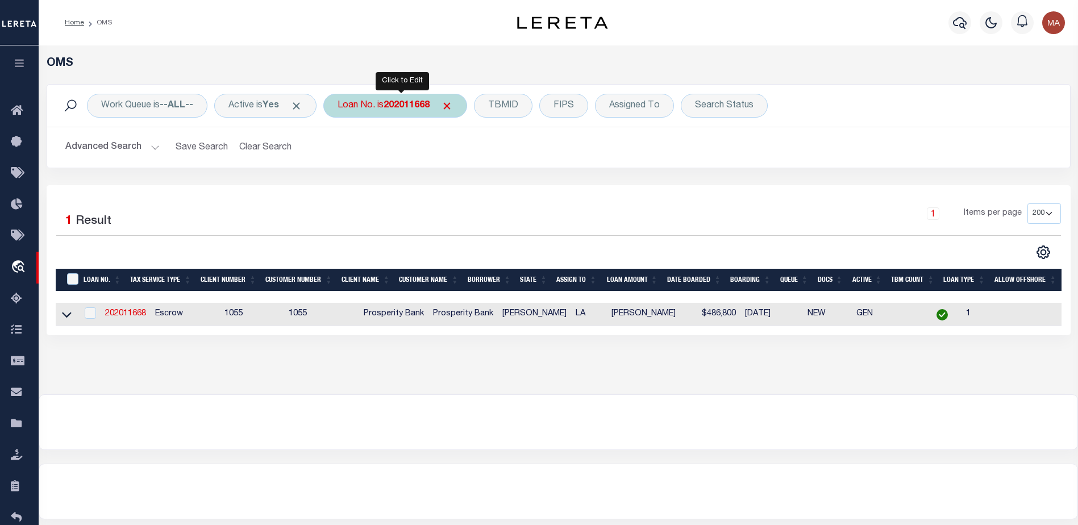
click at [405, 106] on b "202011668" at bounding box center [407, 105] width 46 height 9
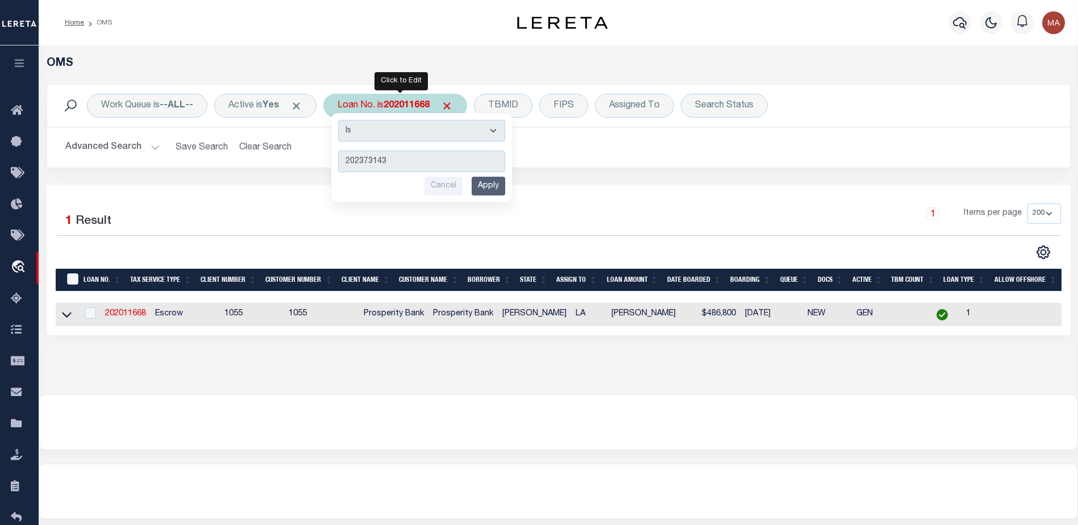
type input "202373143"
click at [495, 190] on input "Apply" at bounding box center [489, 186] width 34 height 19
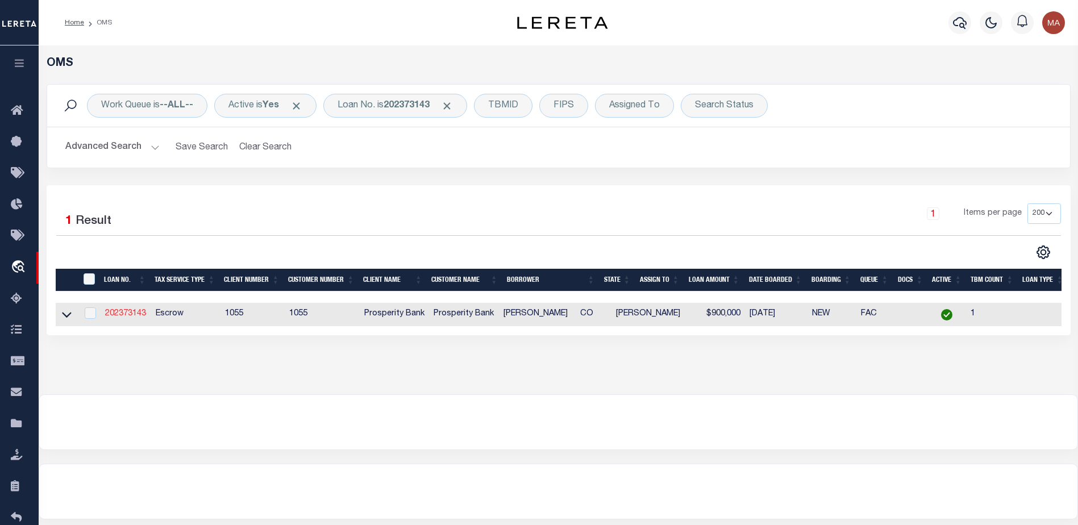
click at [133, 316] on link "202373143" at bounding box center [125, 314] width 41 height 8
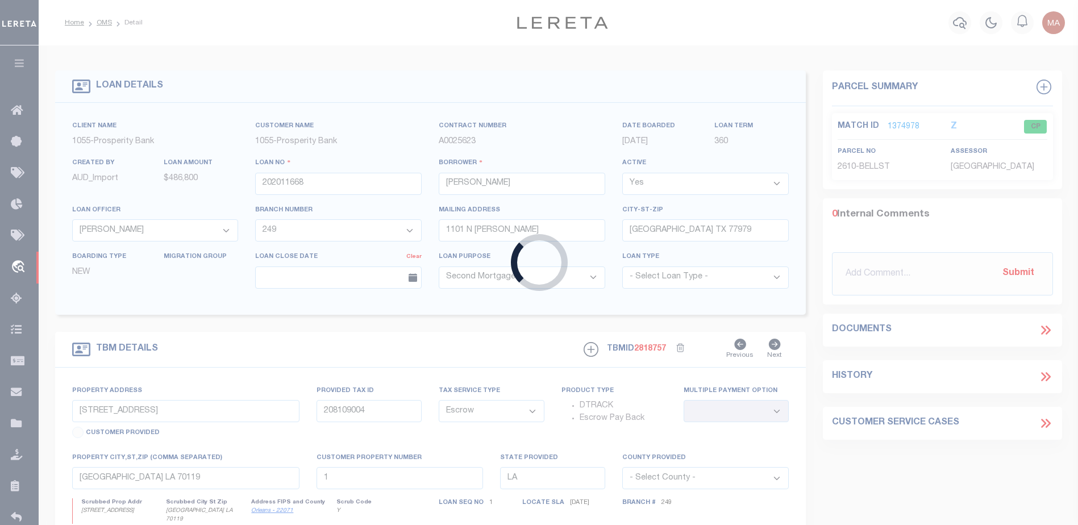
type input "202373143"
type input "[PERSON_NAME]"
select select "10555"
select select "4087"
type input "16607 CR 1930"
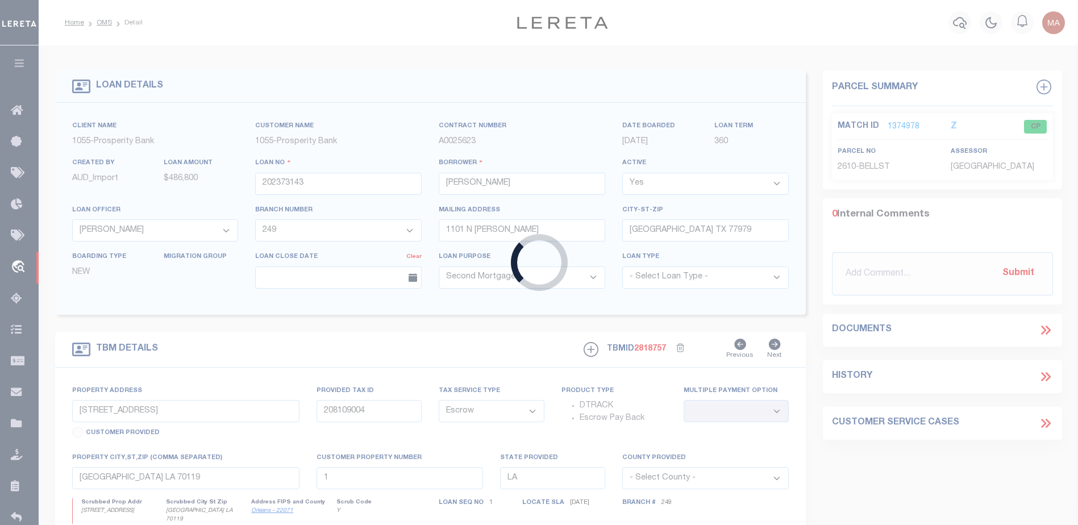
type input "[GEOGRAPHIC_DATA] [GEOGRAPHIC_DATA] 79424"
type input "[STREET_ADDRESS]"
type input "R012494"
type input "CO"
type textarea "LOT 6 PAGOSA [PERSON_NAME] UNIT THREE"
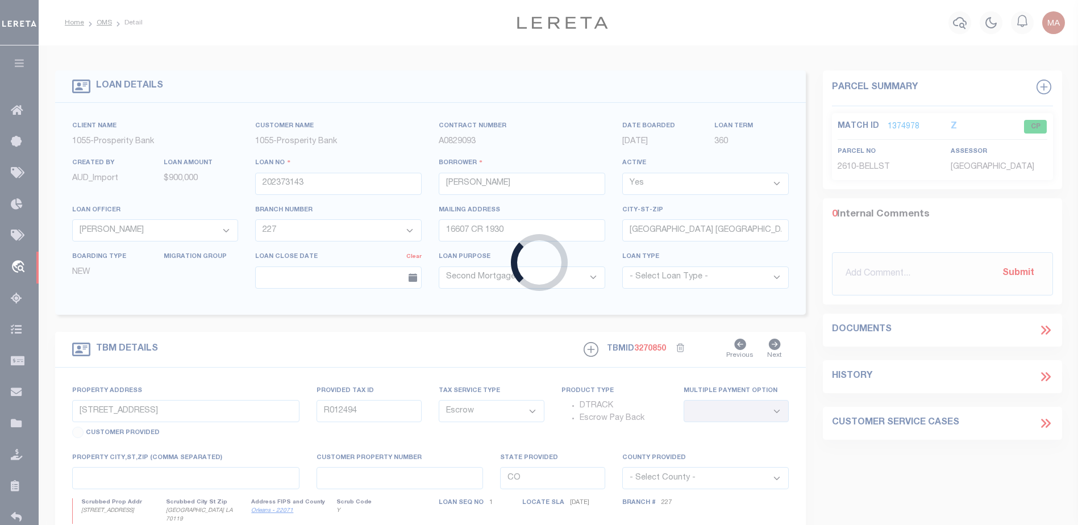
select select "10555"
select select "4087"
select select "2"
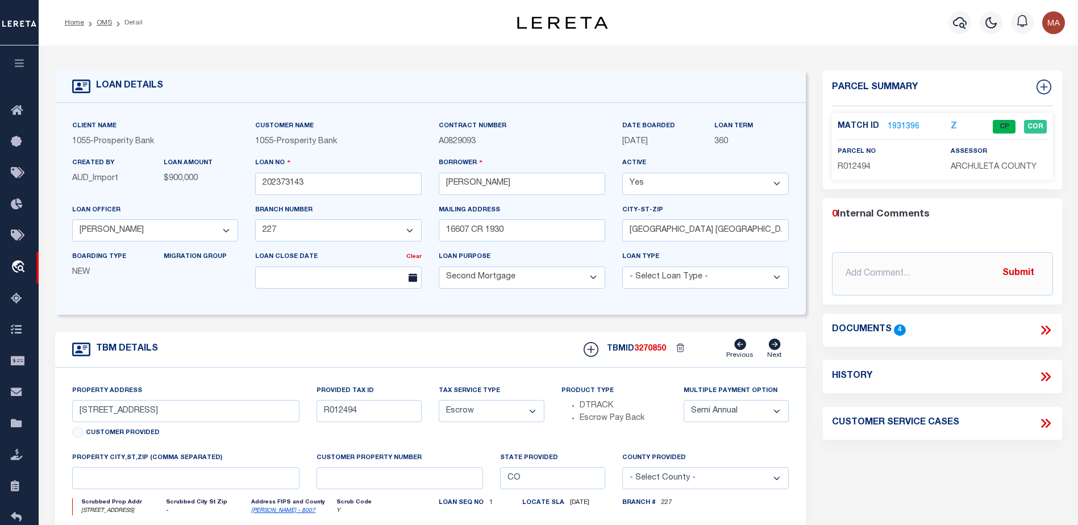
click at [913, 122] on link "1931396" at bounding box center [904, 127] width 32 height 12
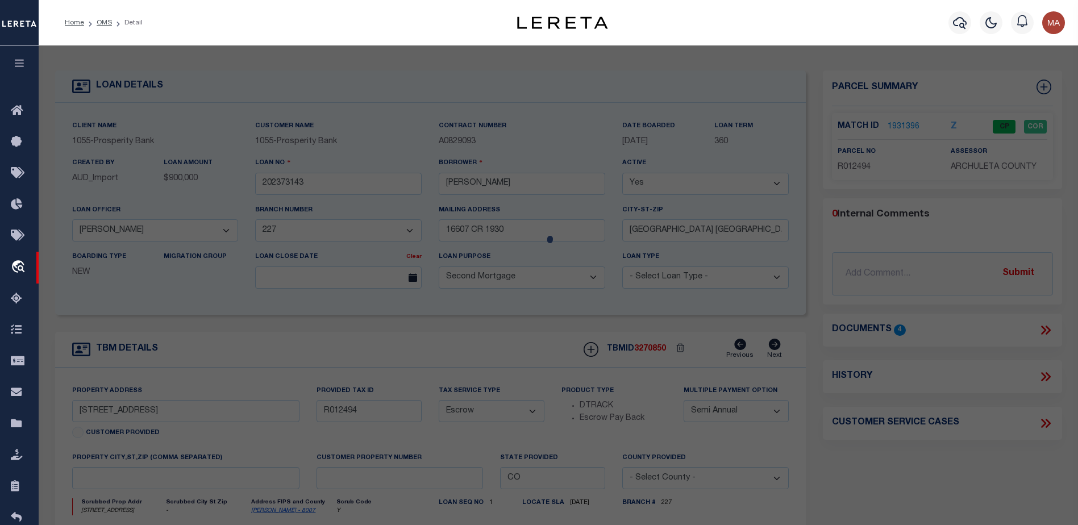
checkbox input "false"
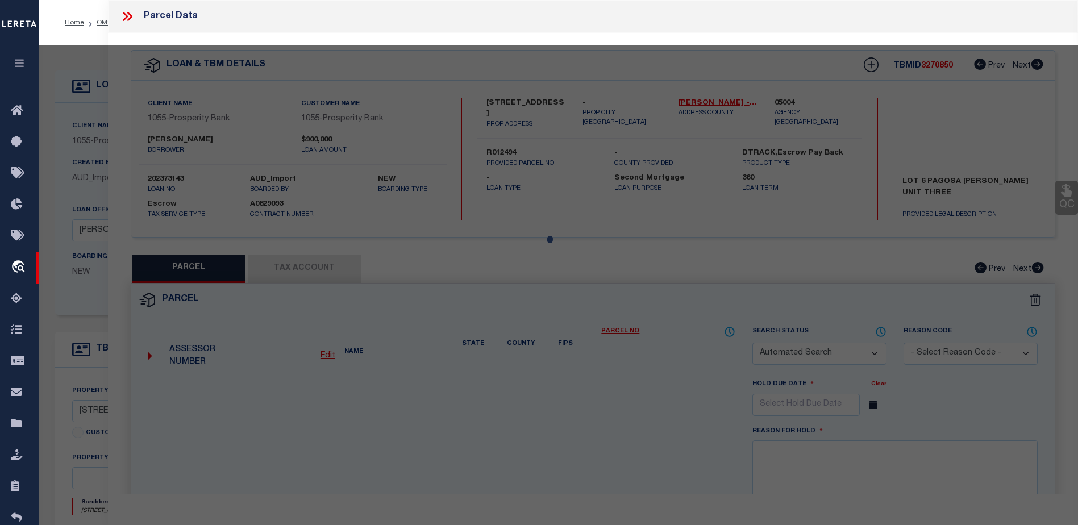
select select "CP"
type input "JEHNZEN MARK A"
select select
type input "480 SCENIC AVE"
checkbox input "false"
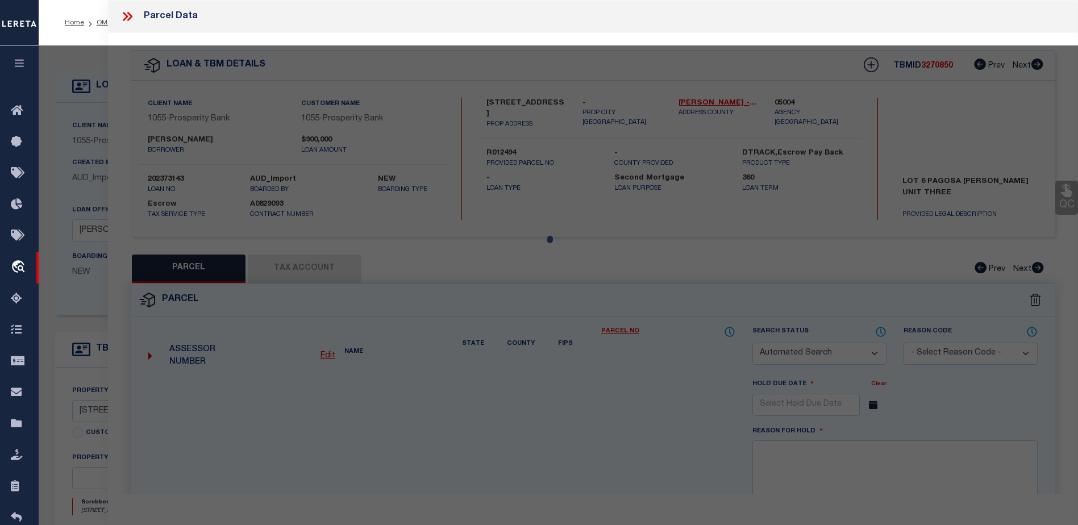
type input "PAGOSA SPRINGS CO 81147"
type textarea "PAGOSA MEADOWS 3 Lot: 6 PM 3 Sec: 30 Twn: 35 Rng: 2W"
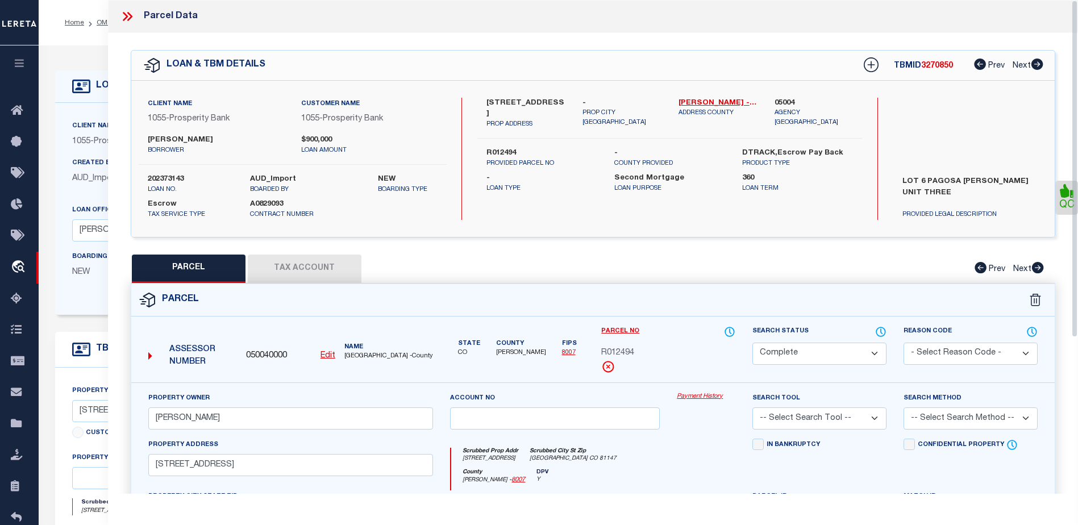
click at [688, 394] on link "Payment History" at bounding box center [706, 397] width 59 height 10
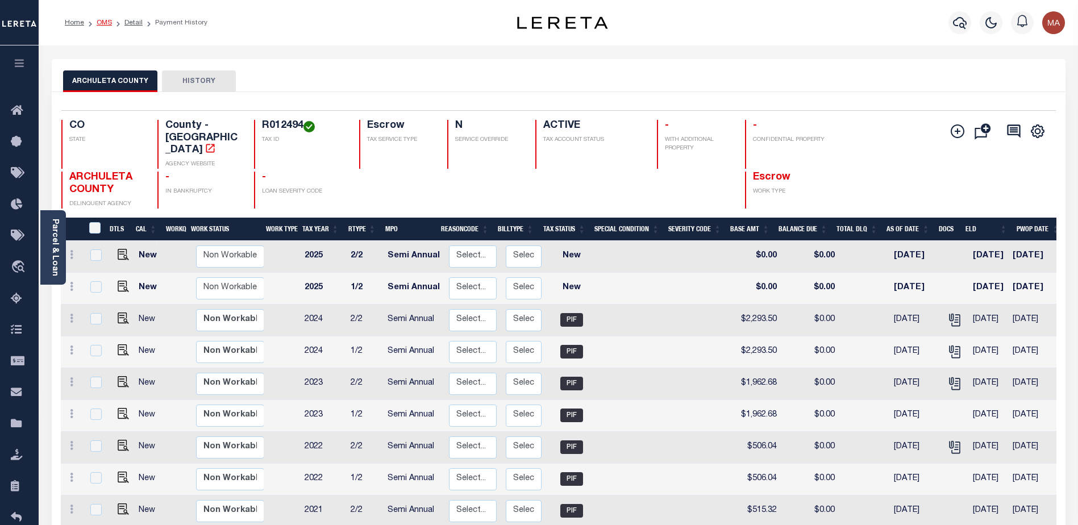
click at [99, 23] on link "OMS" at bounding box center [104, 22] width 15 height 7
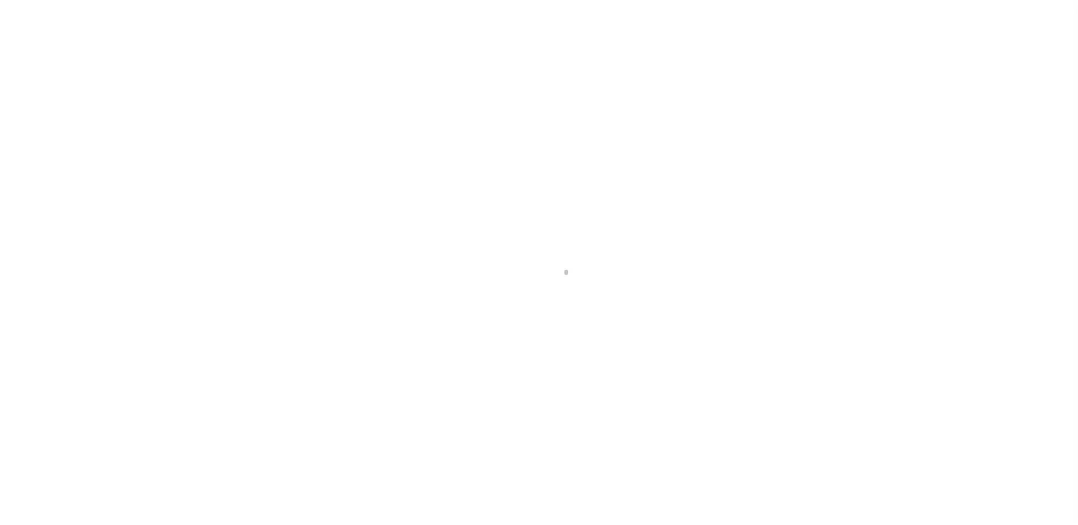
scroll to position [28, 0]
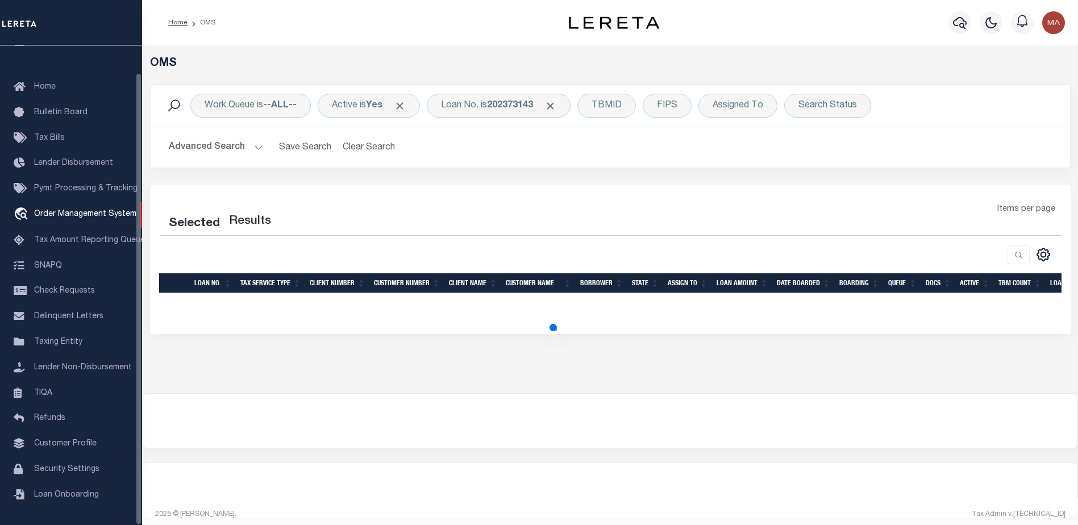
select select "200"
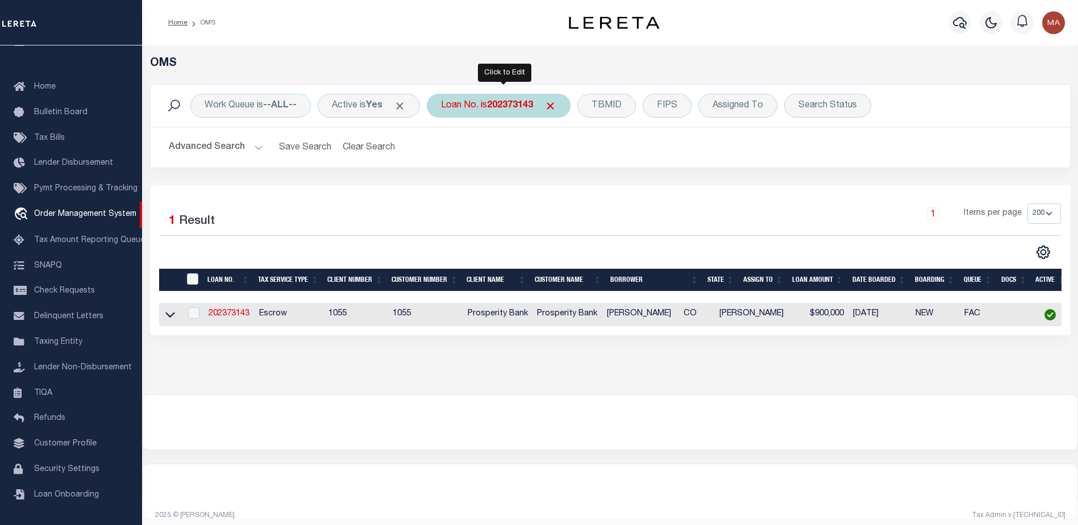
click at [481, 107] on div "Loan No. is 202373143" at bounding box center [499, 106] width 144 height 24
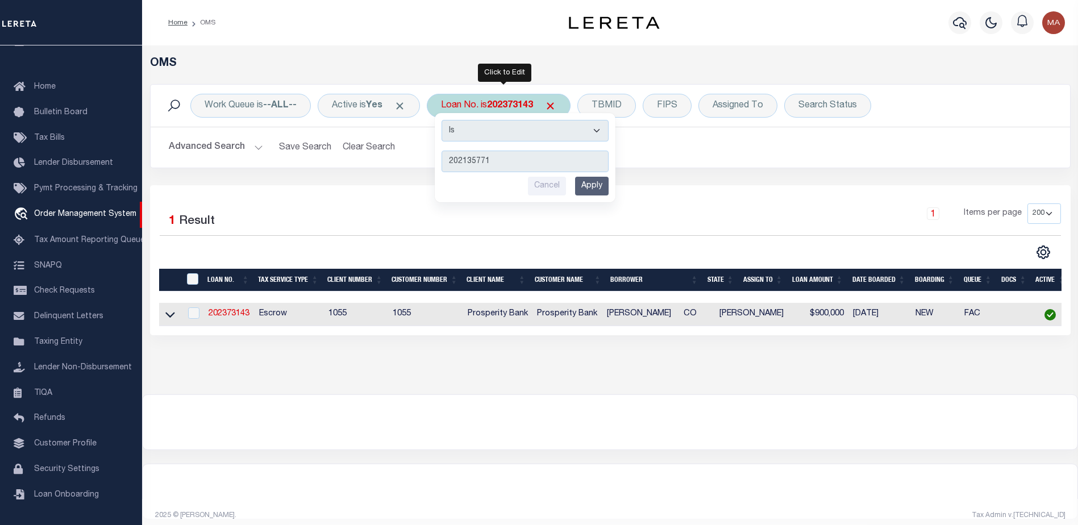
type input "202135771"
click at [602, 187] on input "Apply" at bounding box center [592, 186] width 34 height 19
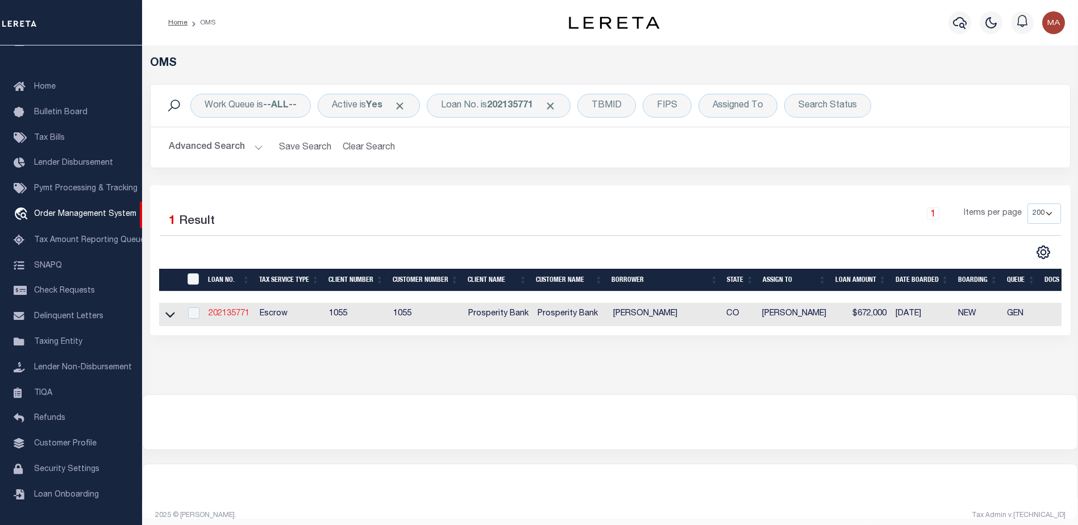
click at [243, 315] on link "202135771" at bounding box center [229, 314] width 41 height 8
type input "202135771"
type input "[PERSON_NAME]"
select select
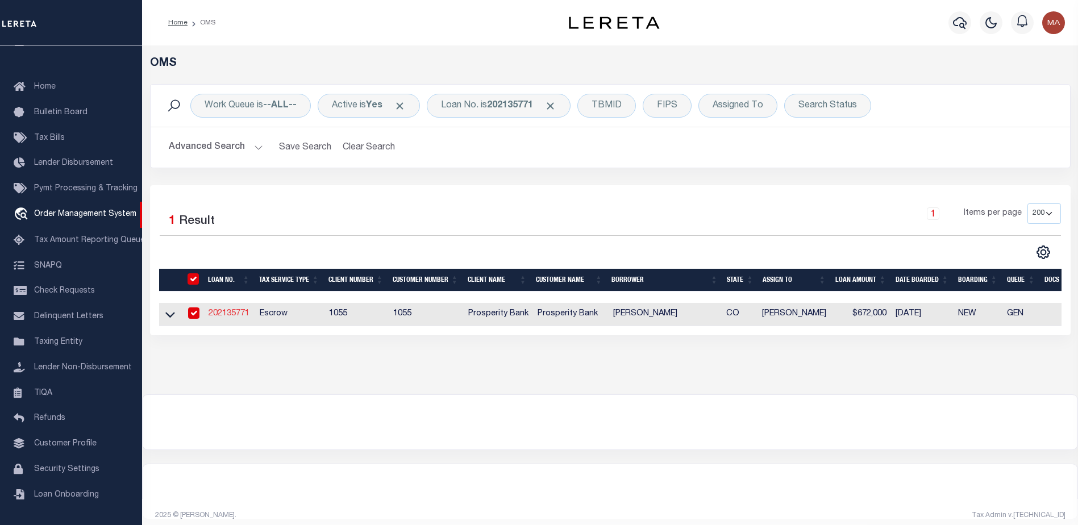
type input "[STREET_ADDRESS]"
type input "[GEOGRAPHIC_DATA] [GEOGRAPHIC_DATA] 79416"
select select "100"
select select "Escrow"
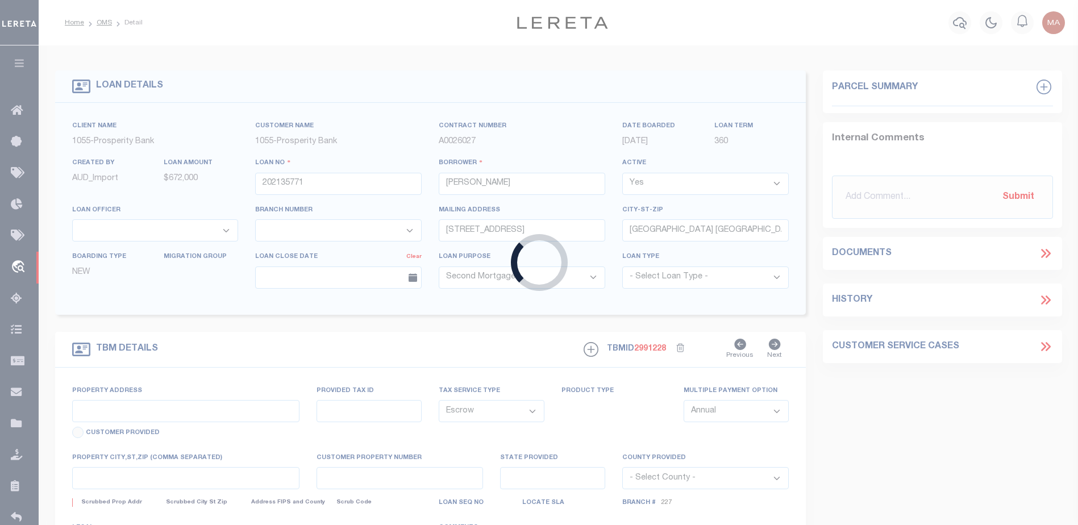
select select "10555"
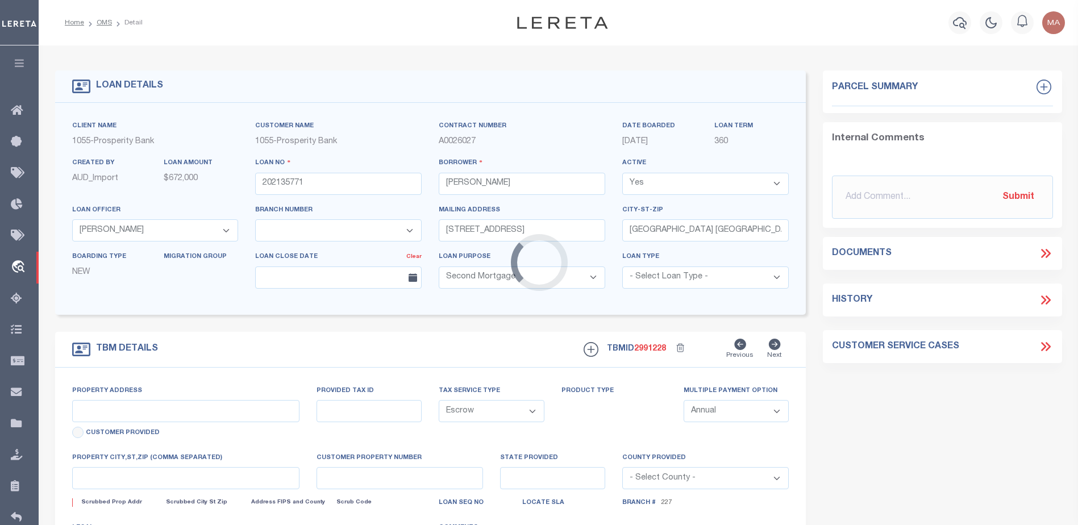
select select "4087"
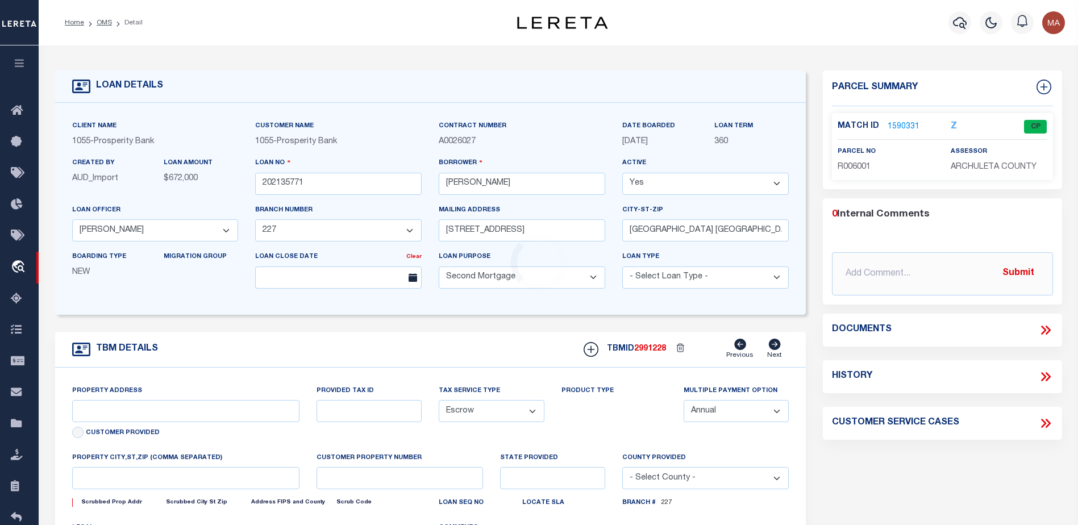
type input "[STREET_ADDRESS]"
type input "R006001"
type input "CO"
type textarea "LOT 49 [PERSON_NAME] ESTATES"
select select "2"
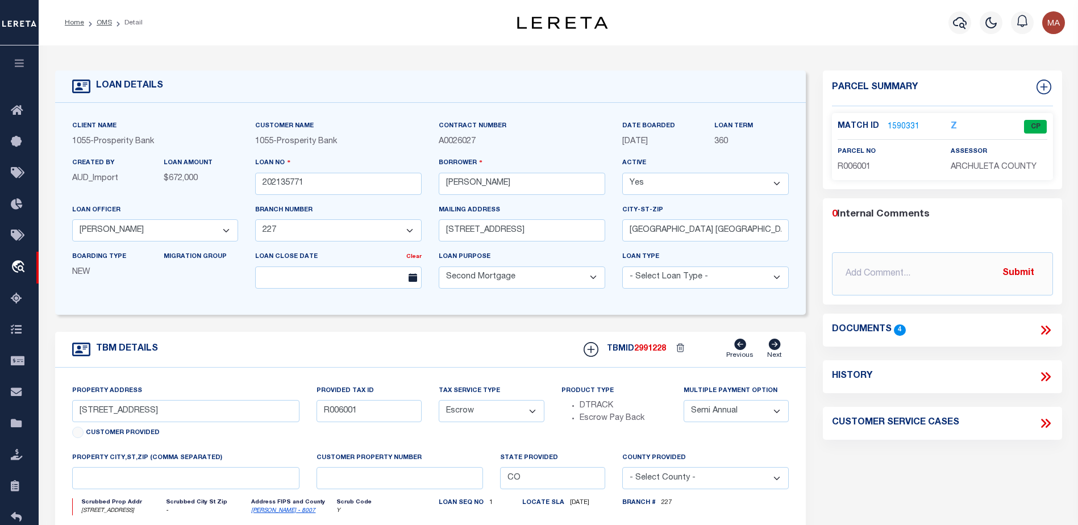
click at [907, 127] on link "1590331" at bounding box center [904, 127] width 32 height 12
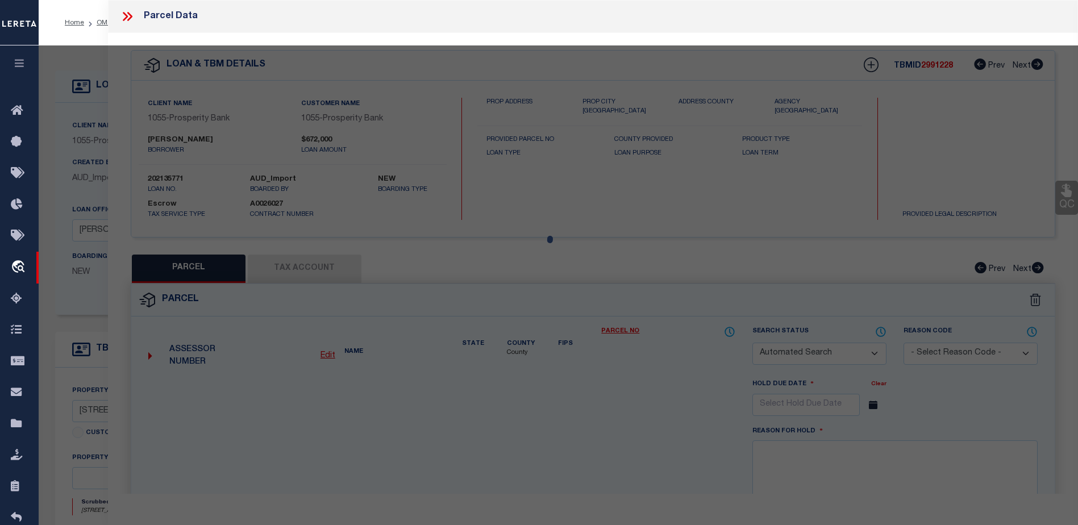
checkbox input "false"
select select "CP"
type input "HENNING AMY ELIZABETH (Plus 1 other)"
select select
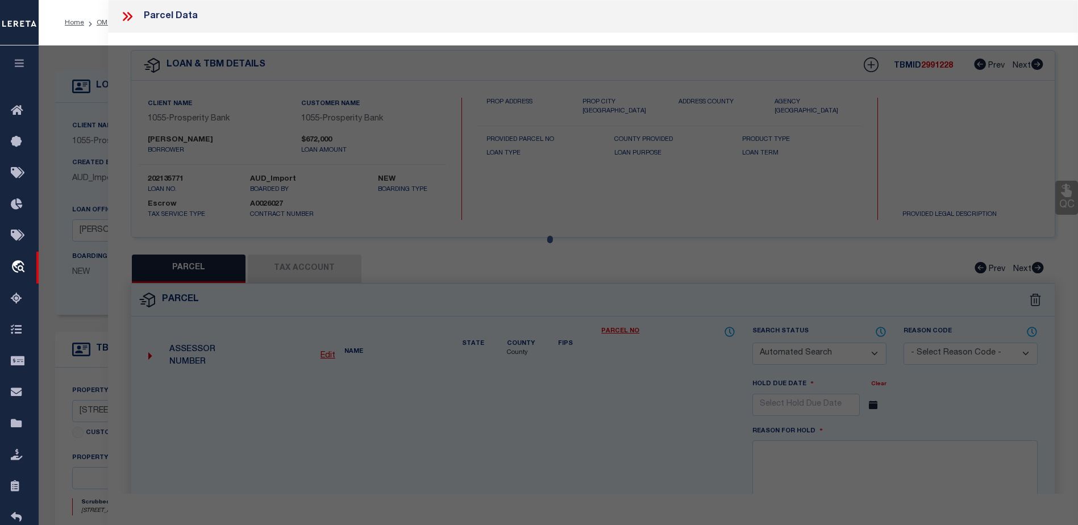
type input "887 MAJESTIC DR,"
checkbox input "false"
type input "PAGOSA SPRINGS CO"
type textarea "Subdivision: [PERSON_NAME] ESTATES Lot: 49 PE Sec: 10 Twn: 35 Rng: 2W"
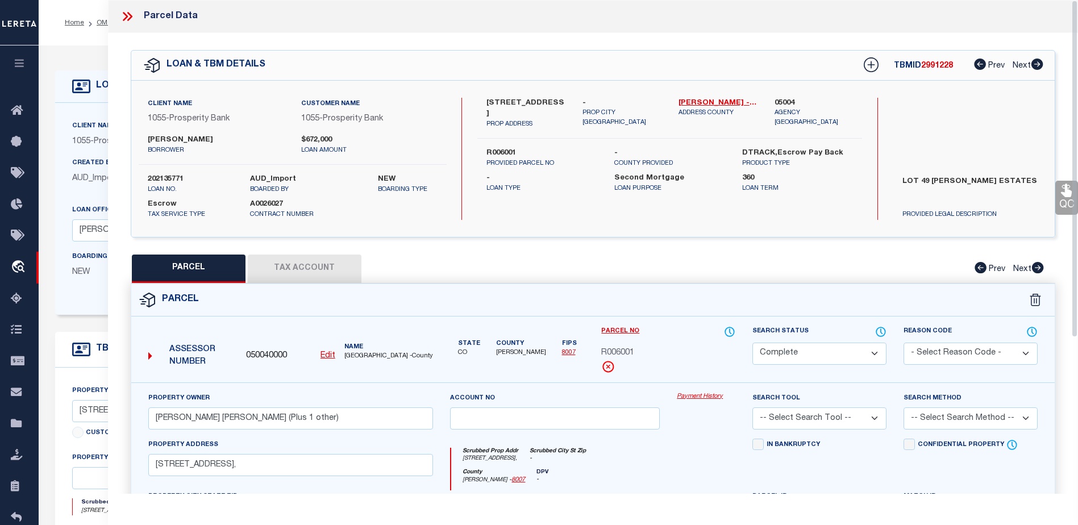
click at [692, 394] on link "Payment History" at bounding box center [706, 397] width 59 height 10
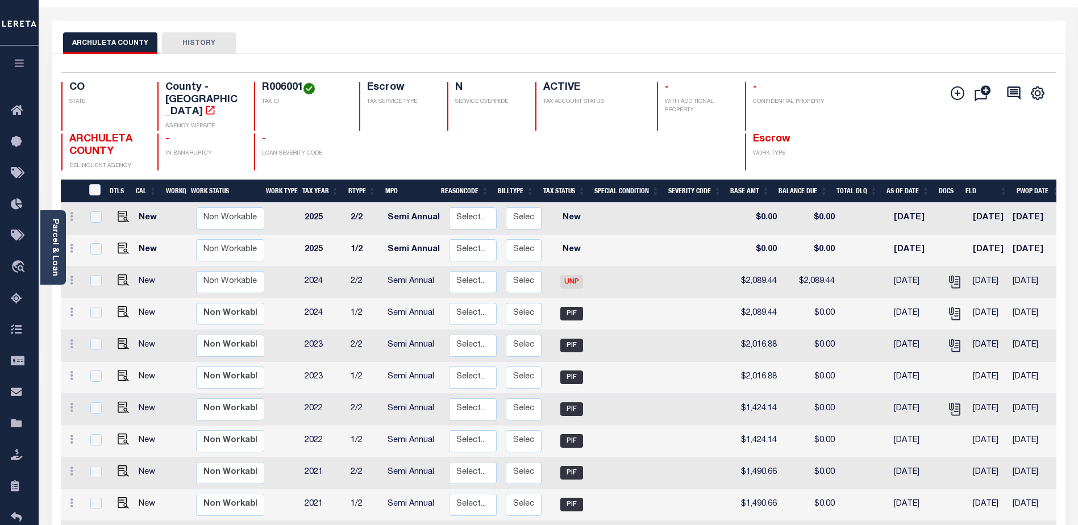
scroll to position [57, 0]
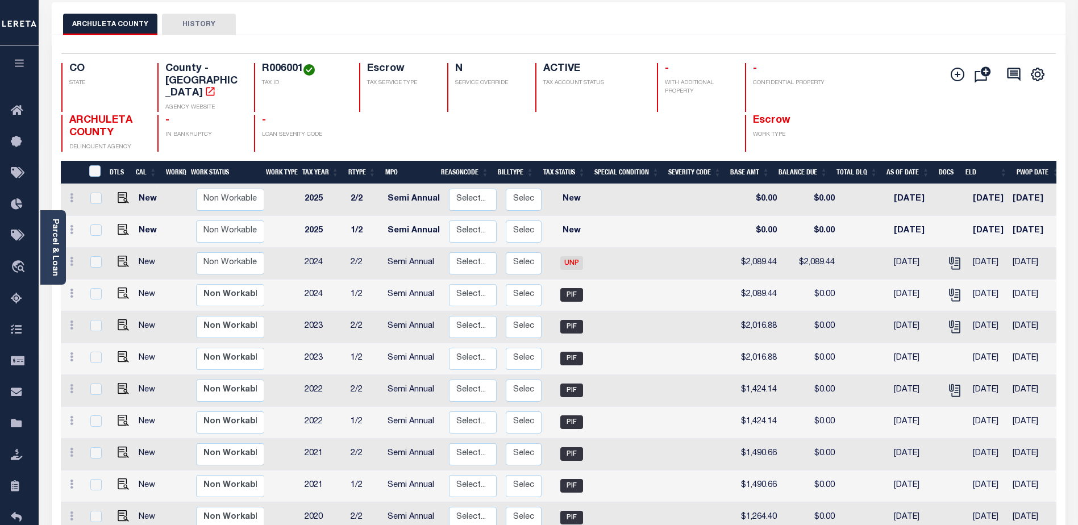
click at [22, 66] on icon "button" at bounding box center [19, 63] width 13 height 10
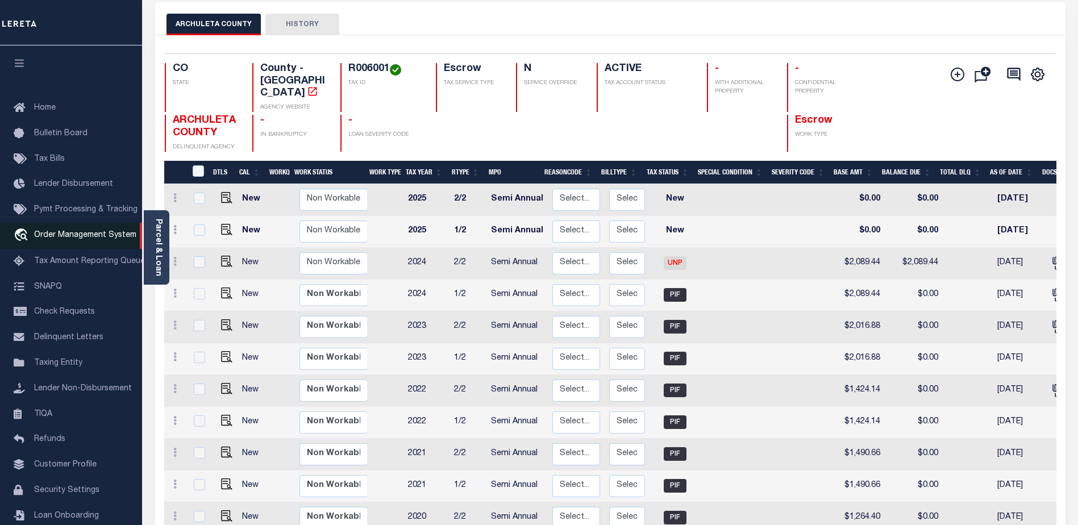
click at [62, 235] on span "Order Management System" at bounding box center [85, 235] width 102 height 8
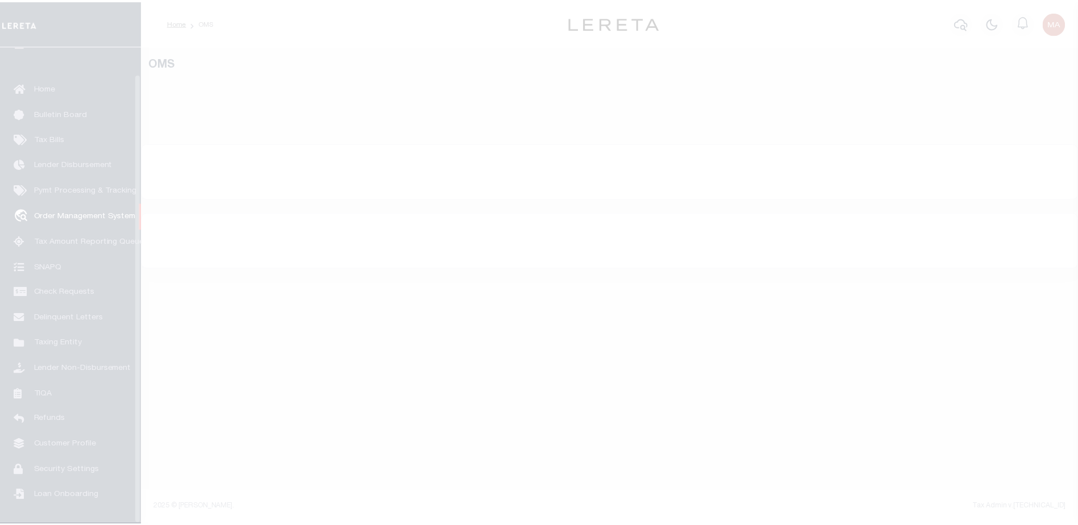
scroll to position [28, 0]
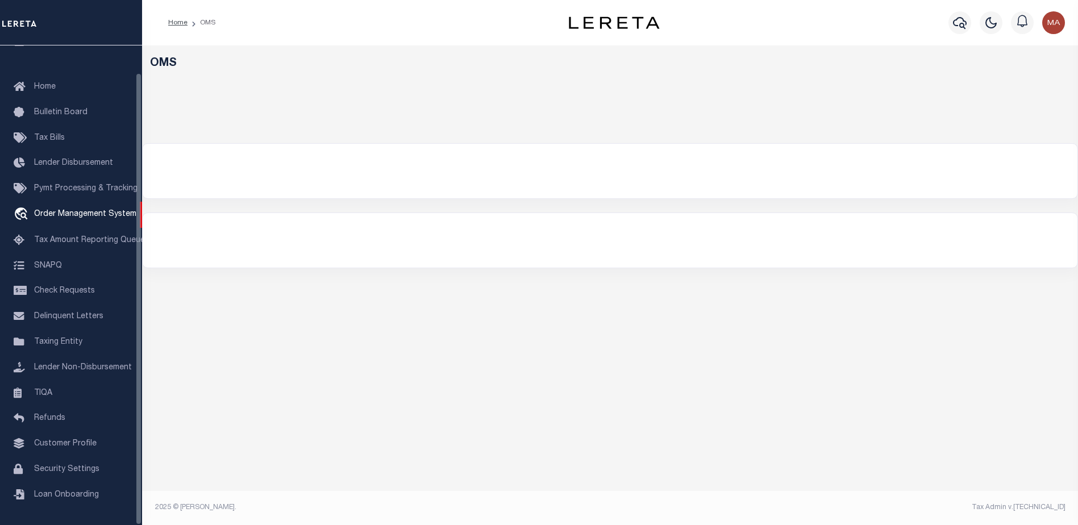
select select "200"
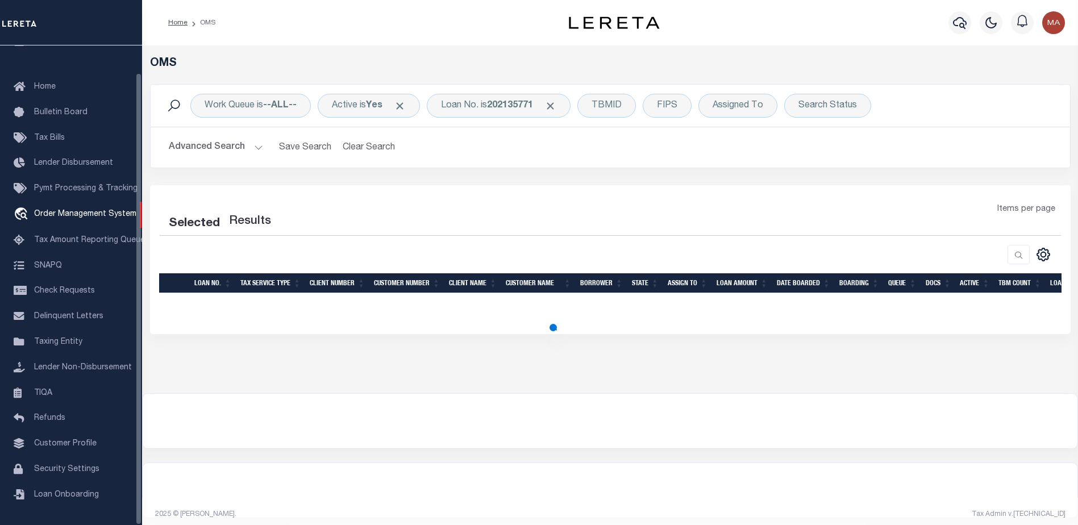
select select "200"
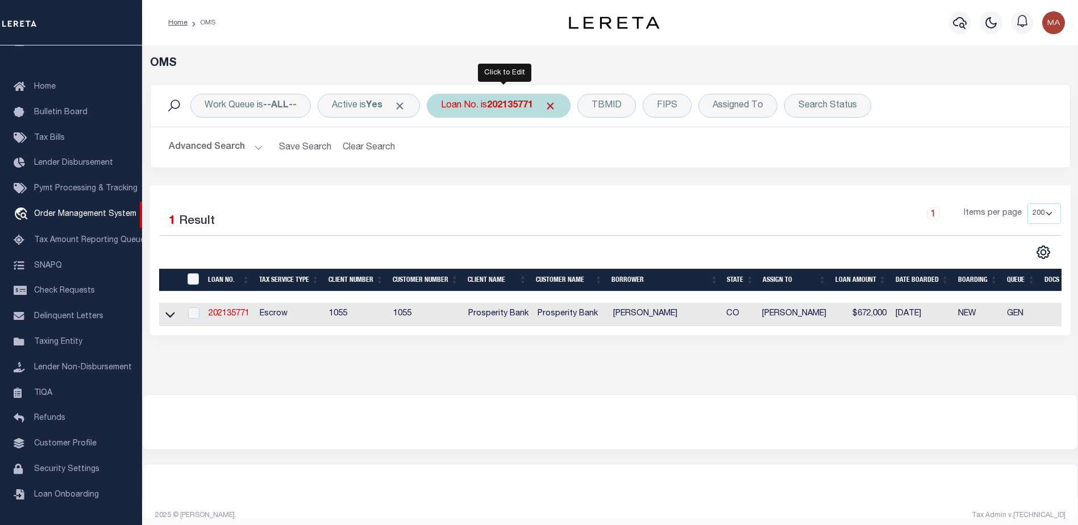
click at [493, 110] on div "Loan No. is 202135771" at bounding box center [499, 106] width 144 height 24
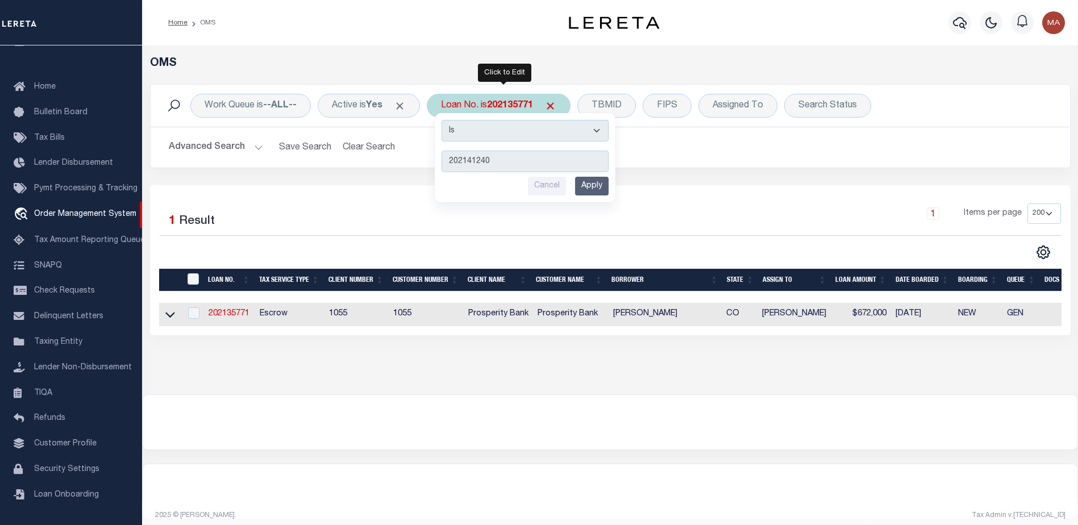
type input "202141240"
click at [602, 185] on input "Apply" at bounding box center [592, 186] width 34 height 19
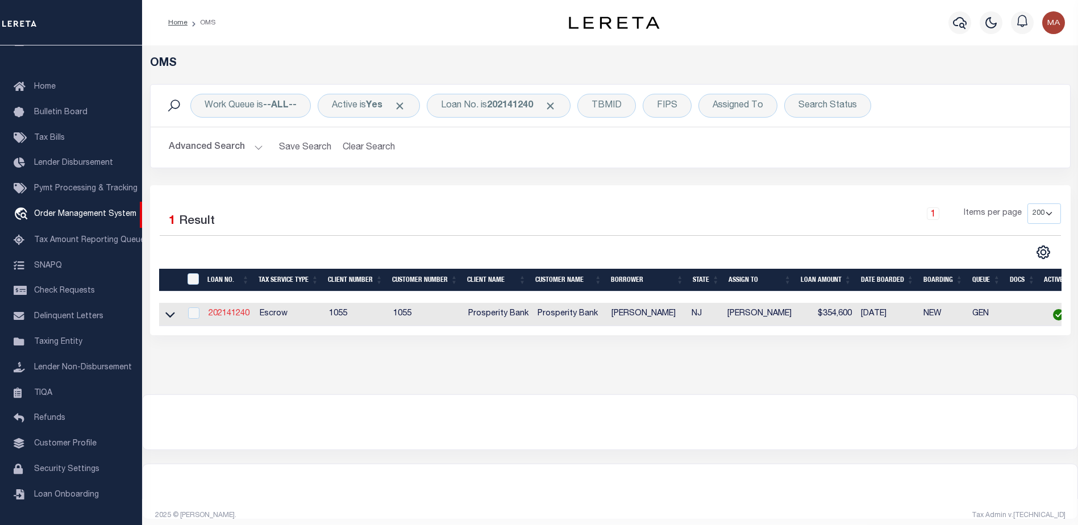
click at [226, 316] on link "202141240" at bounding box center [229, 314] width 41 height 8
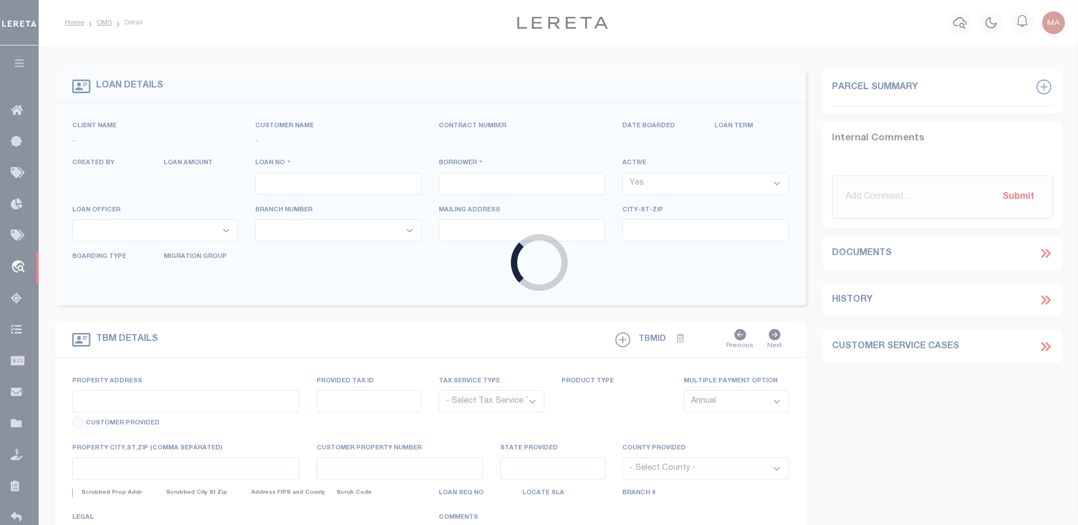
type input "202141240"
type input "[PERSON_NAME]"
select select
type input "[STREET_ADDRESS]"
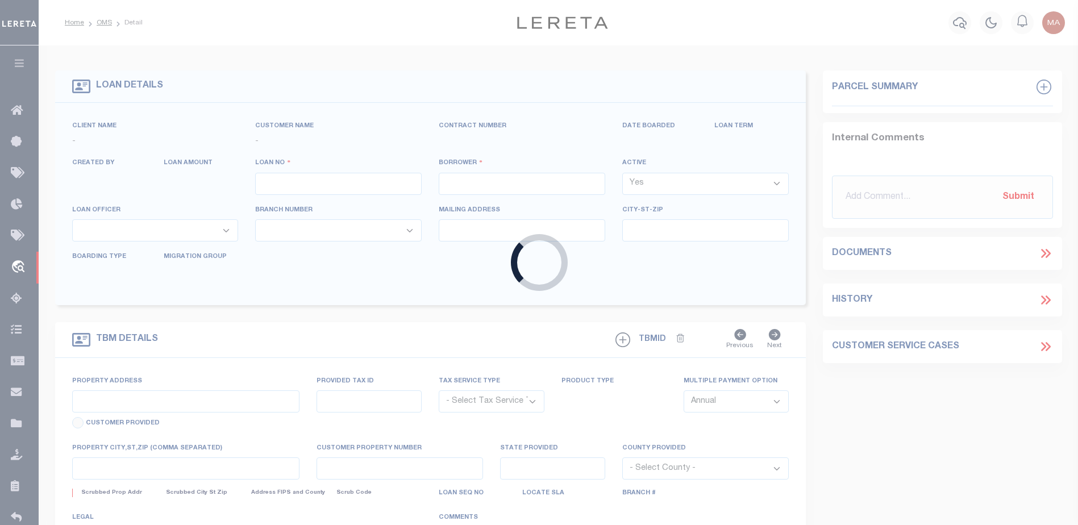
type input "[GEOGRAPHIC_DATA] [GEOGRAPHIC_DATA] 79364-3624"
select select "100"
select select "Escrow"
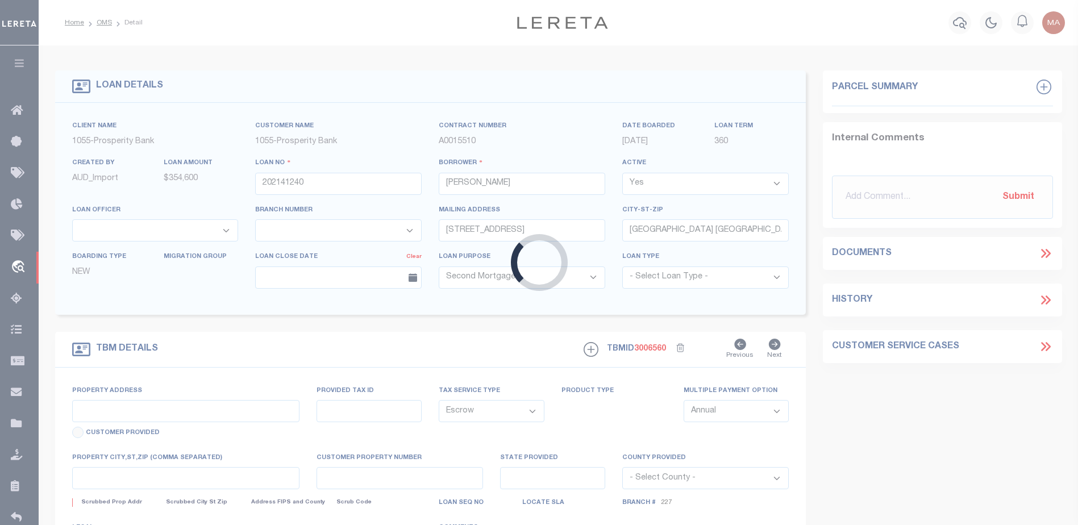
select select "10555"
select select "4087"
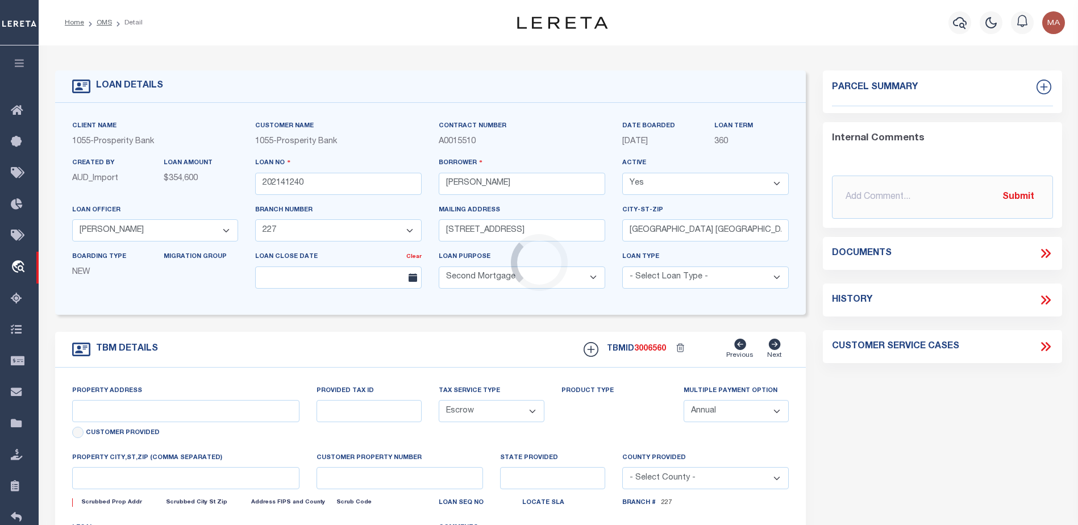
type input "[STREET_ADDRESS]"
type input "818-180360"
select select
type input "[GEOGRAPHIC_DATA]"
type input "NJ"
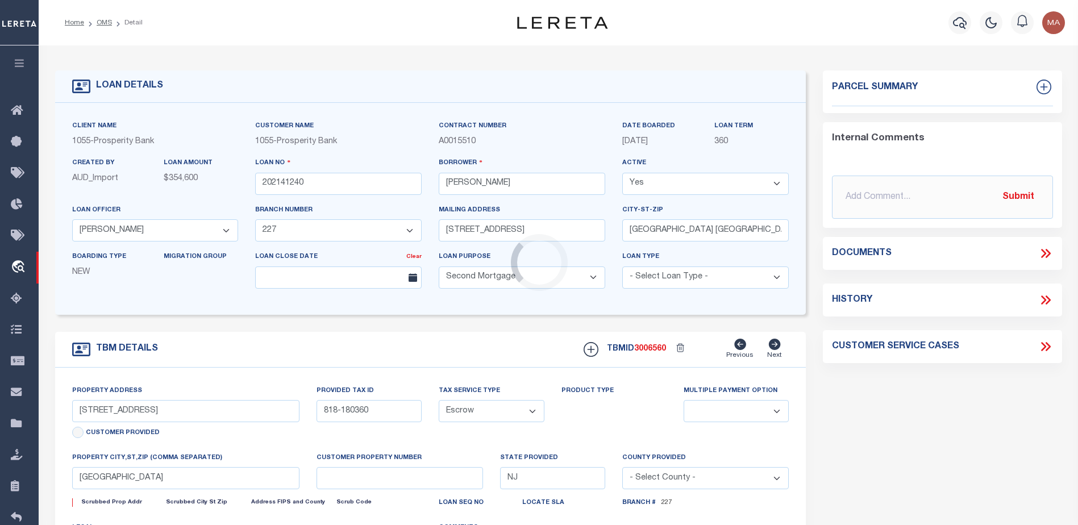
select select
type textarea "BLK 18 LOT 36.01"
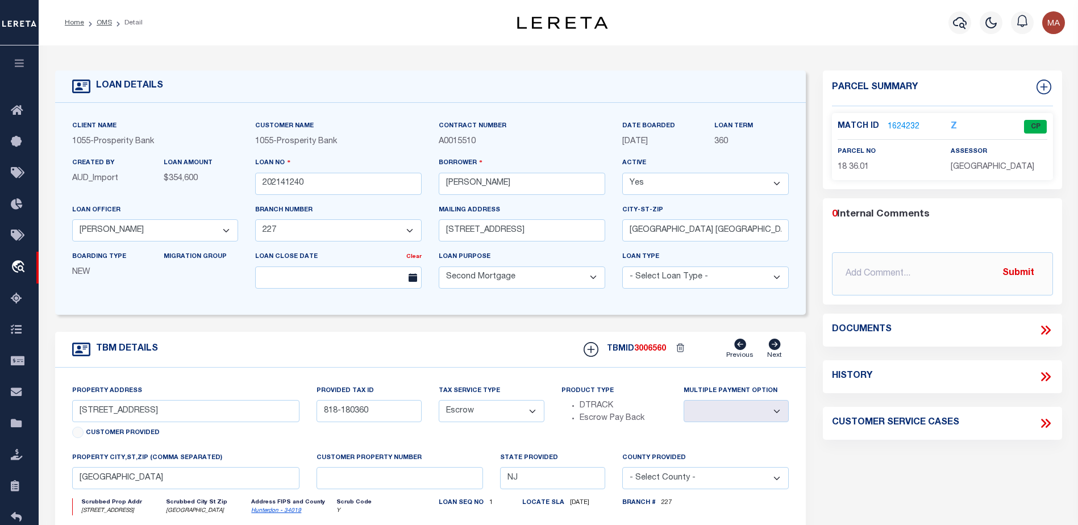
click at [898, 123] on link "1624232" at bounding box center [904, 127] width 32 height 12
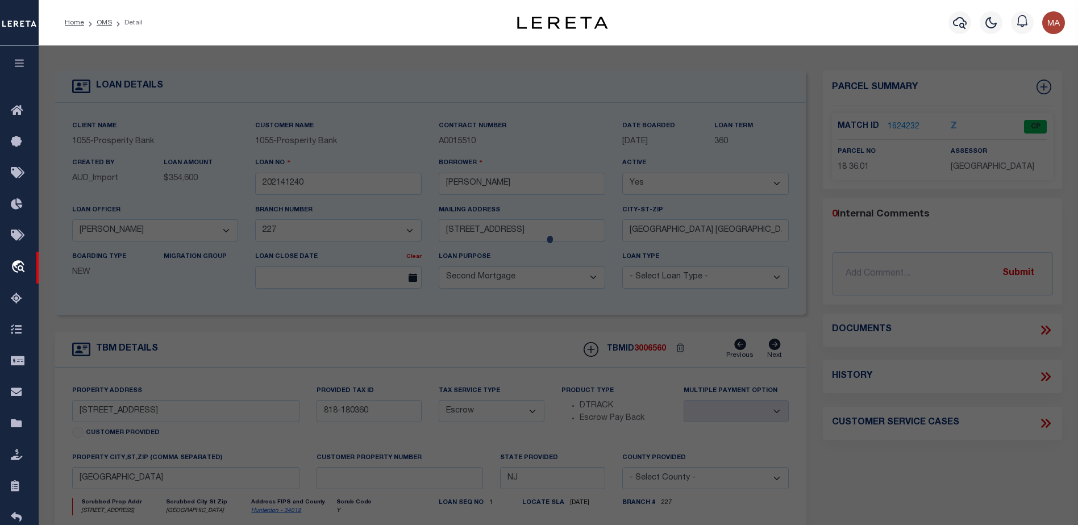
checkbox input "false"
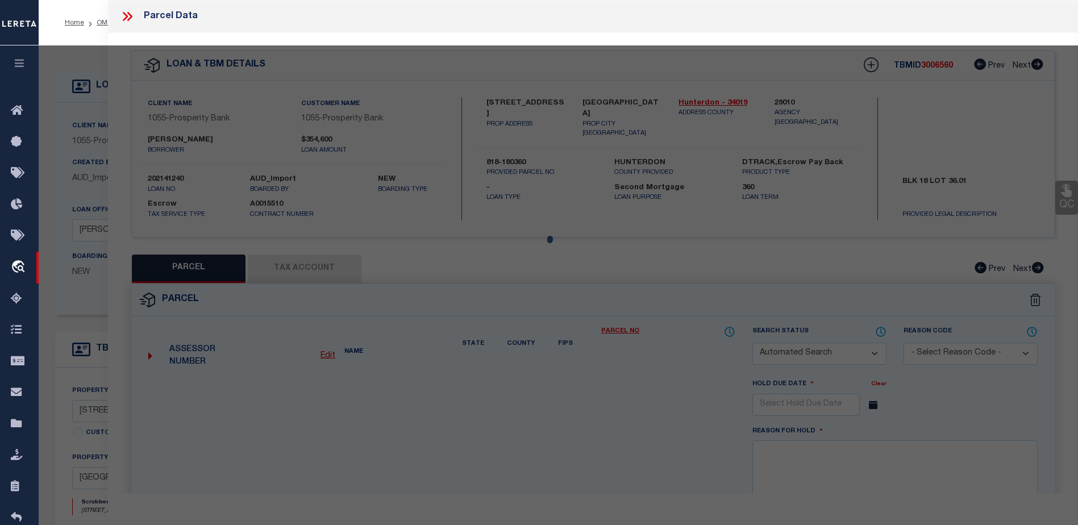
select select "CP"
type input "NORMAN, DARREL & NANCY J"
select select
type input "[STREET_ADDRESS]"
checkbox input "false"
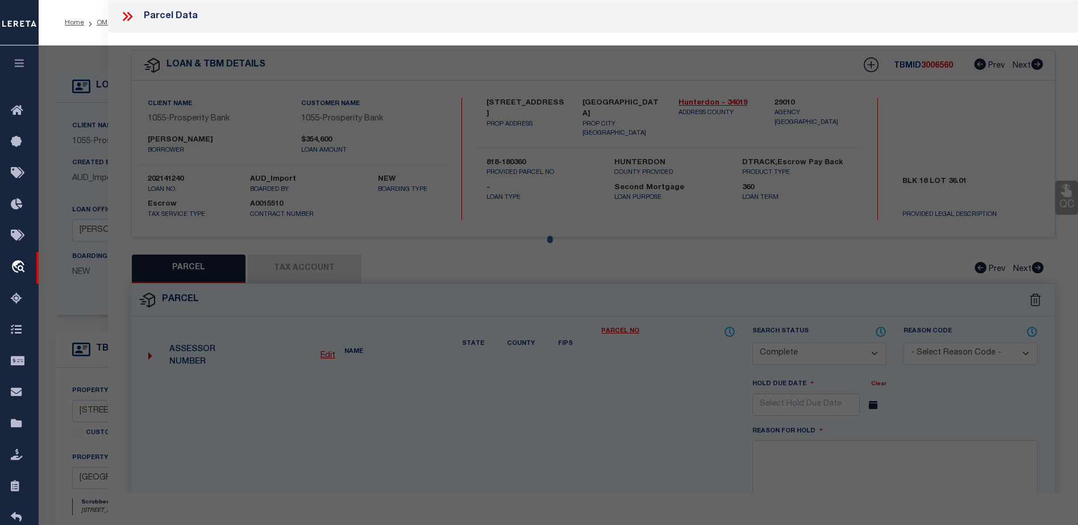
type input "FRENCHTOWN NJ 8825"
type textarea "Acreage: 2.503"
type textarea "TaxID Special Project"
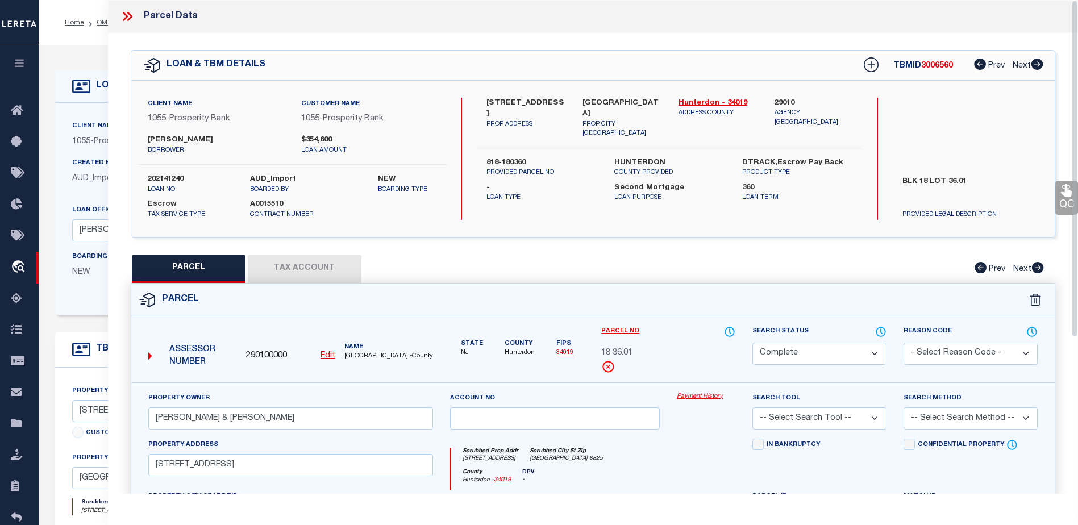
click at [700, 395] on link "Payment History" at bounding box center [706, 397] width 59 height 10
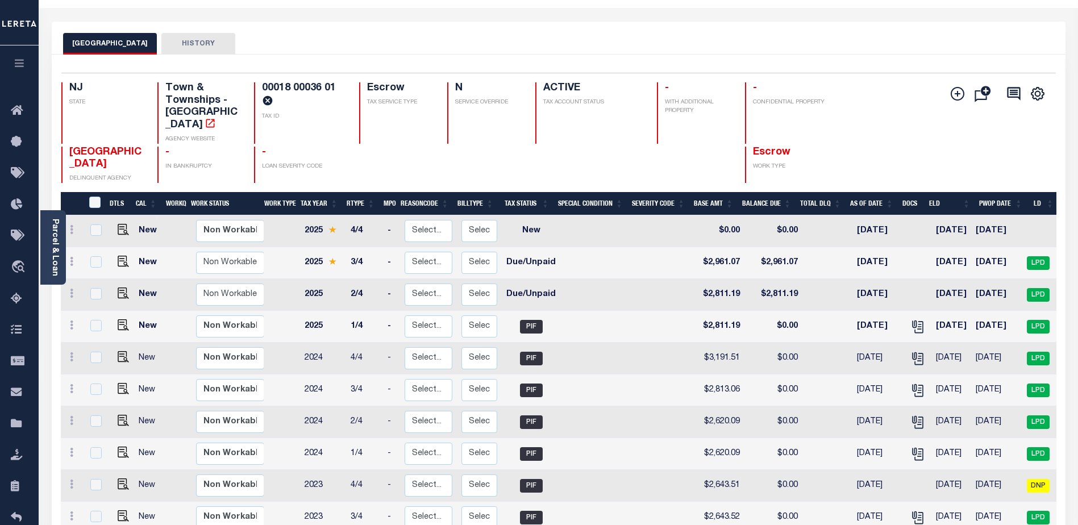
scroll to position [57, 0]
